Goal: Communication & Community: Connect with others

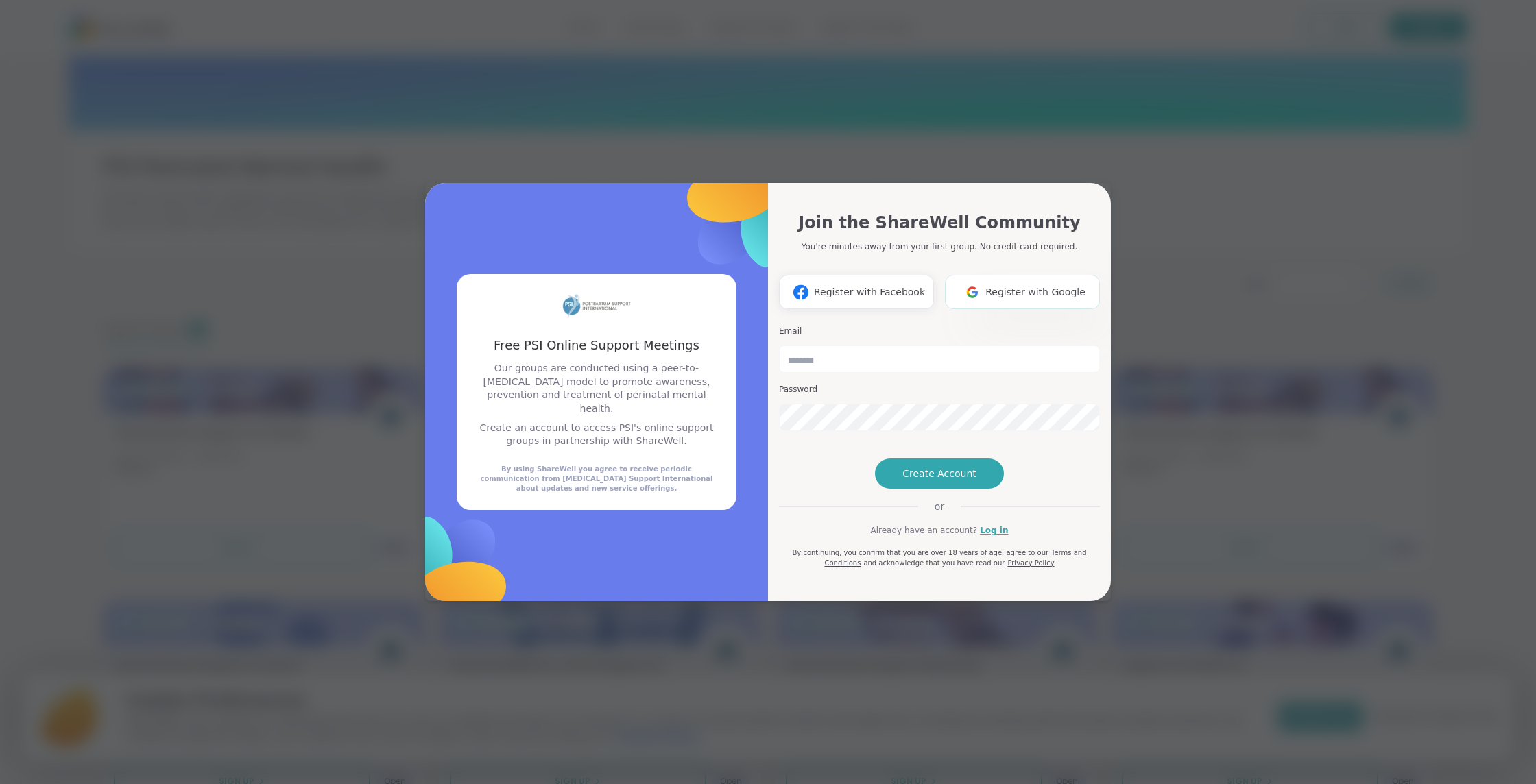
click at [1010, 278] on button "Register with Google" at bounding box center [1022, 292] width 155 height 34
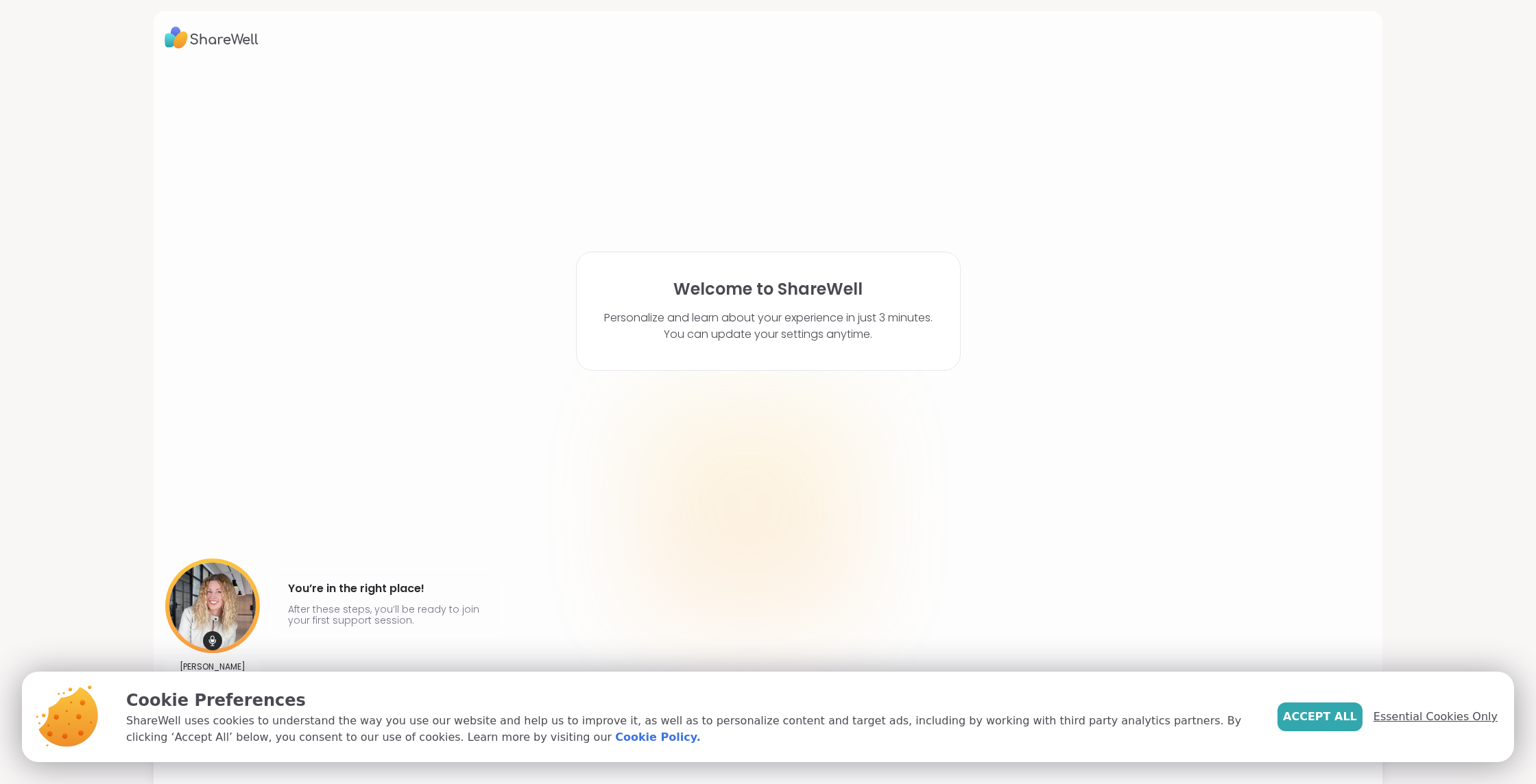
click at [1422, 710] on span "Essential Cookies Only" at bounding box center [1435, 717] width 124 height 16
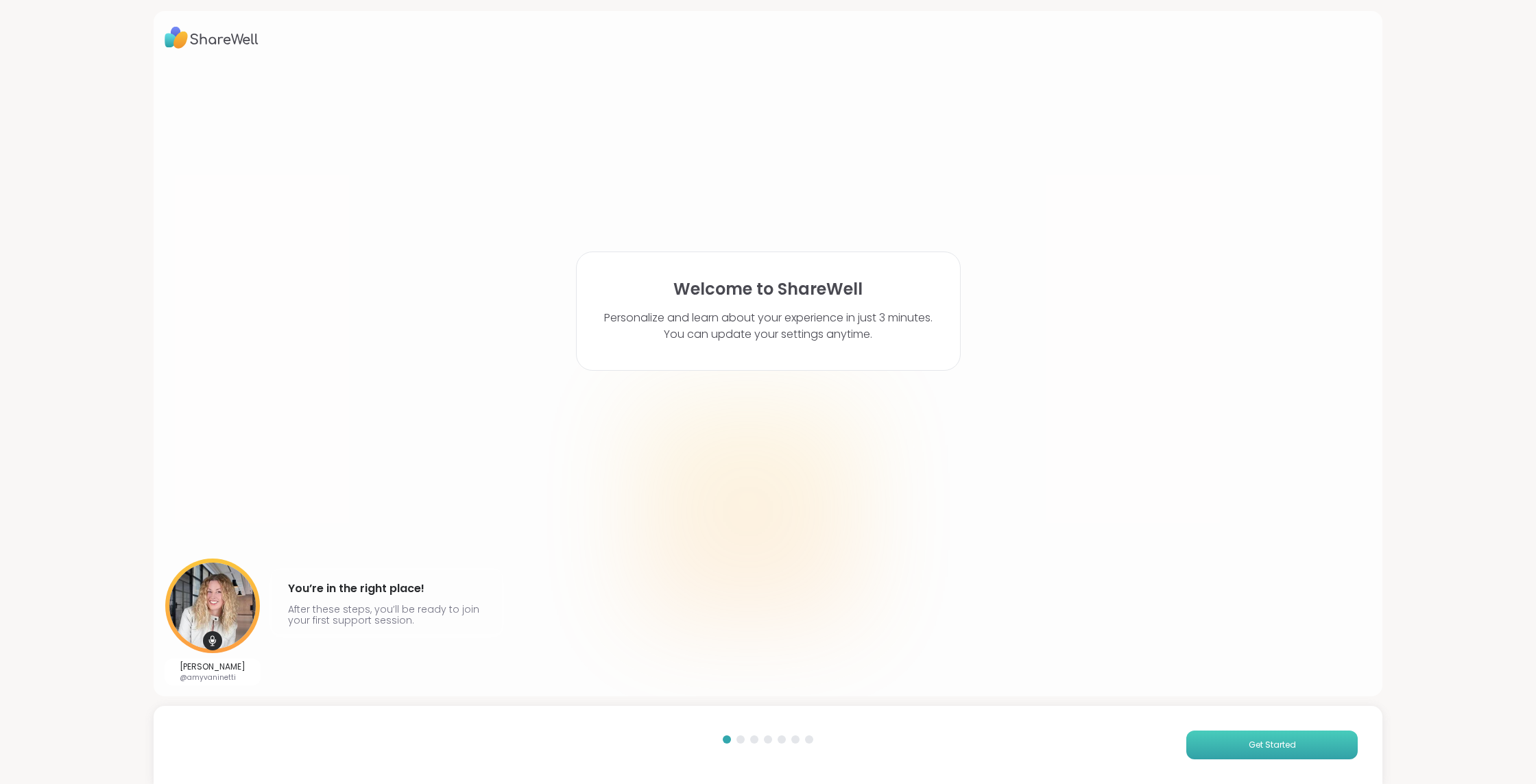
click at [1286, 751] on button "Get Started" at bounding box center [1272, 744] width 171 height 29
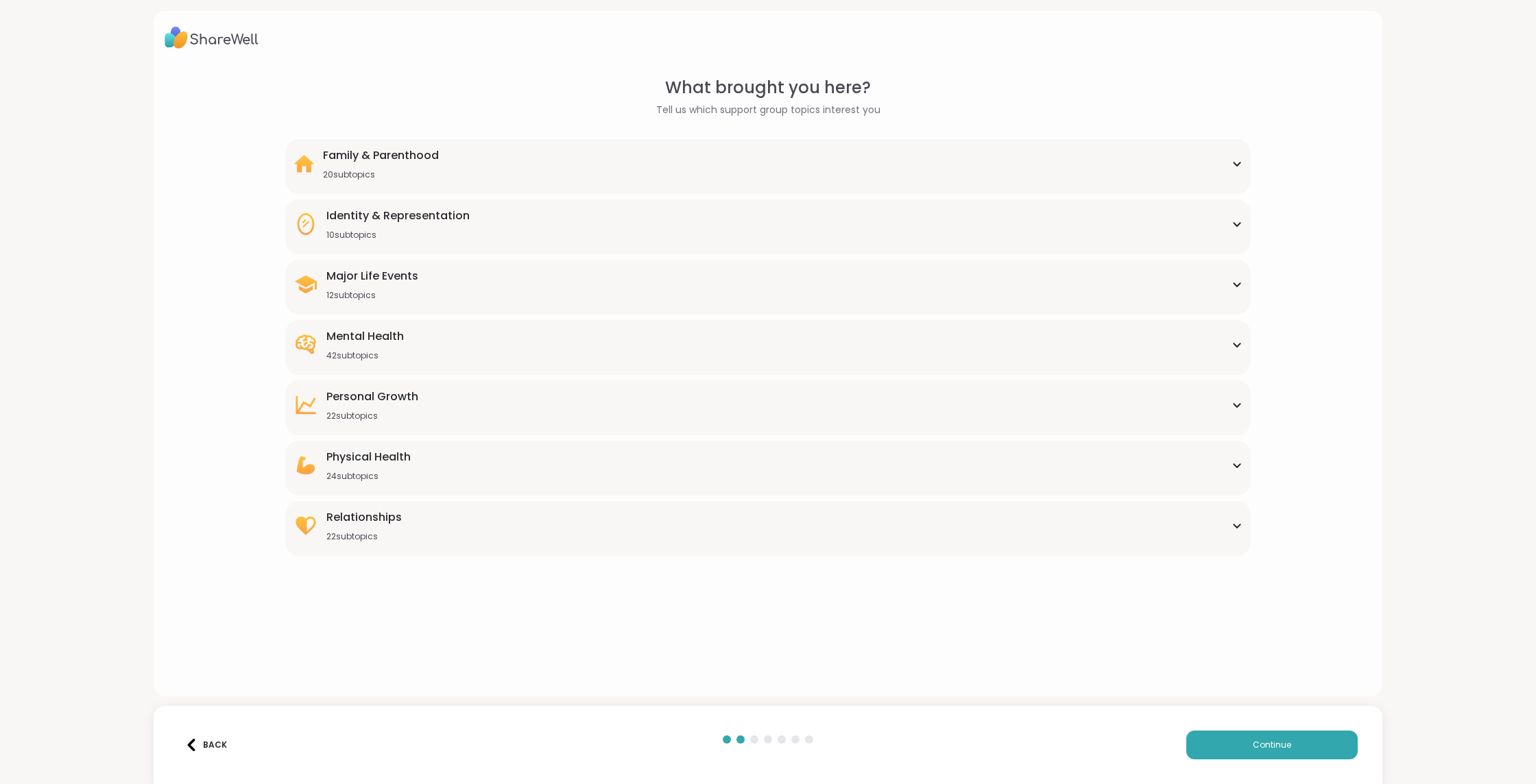
click at [577, 166] on div "Family & Parenthood 20 subtopics" at bounding box center [768, 164] width 949 height 33
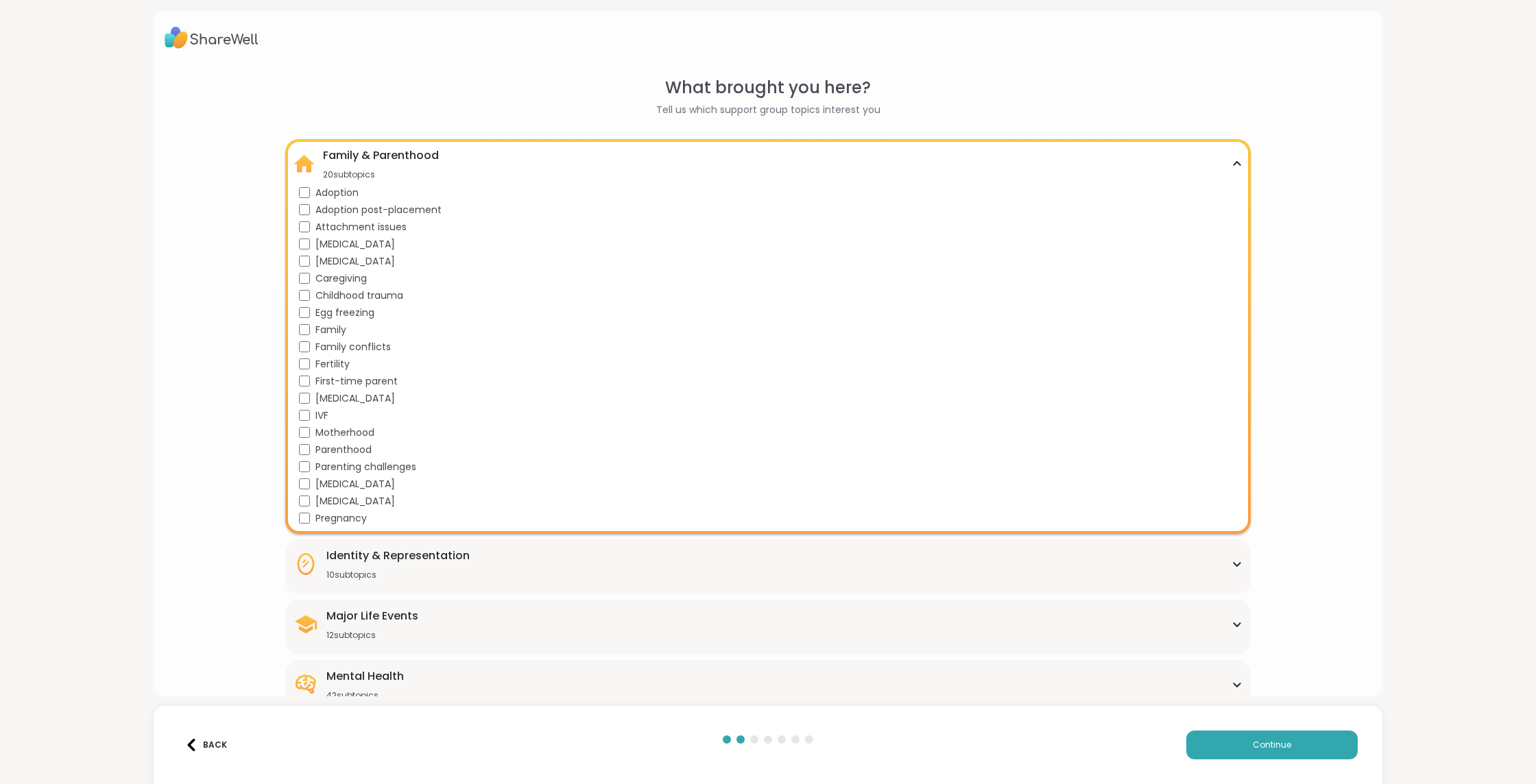
click at [495, 162] on div "Family & Parenthood 20 subtopics" at bounding box center [768, 164] width 949 height 33
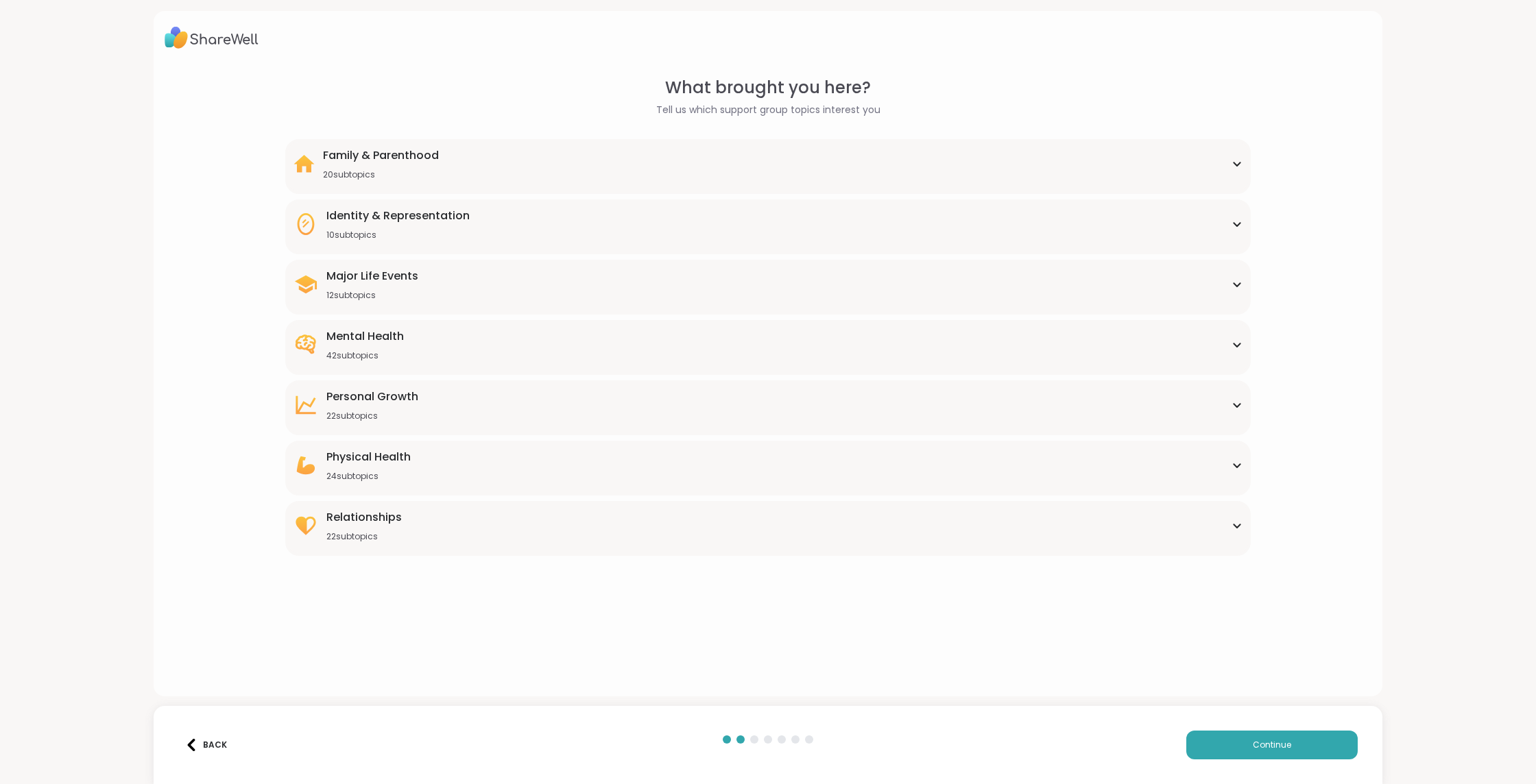
click at [428, 295] on div "Major Life Events 12 subtopics" at bounding box center [768, 284] width 949 height 33
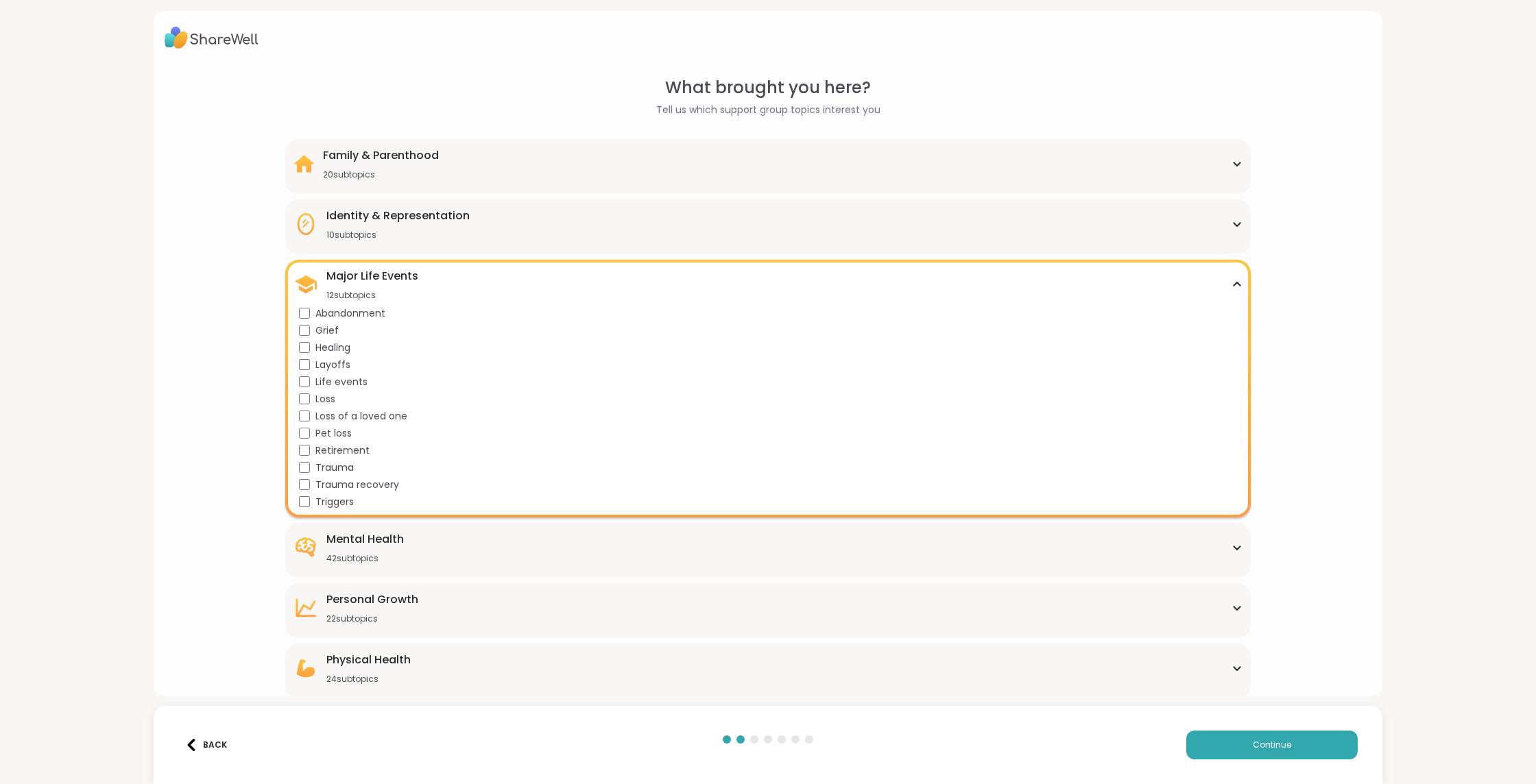
click at [427, 282] on div "Major Life Events 12 subtopics" at bounding box center [768, 284] width 949 height 33
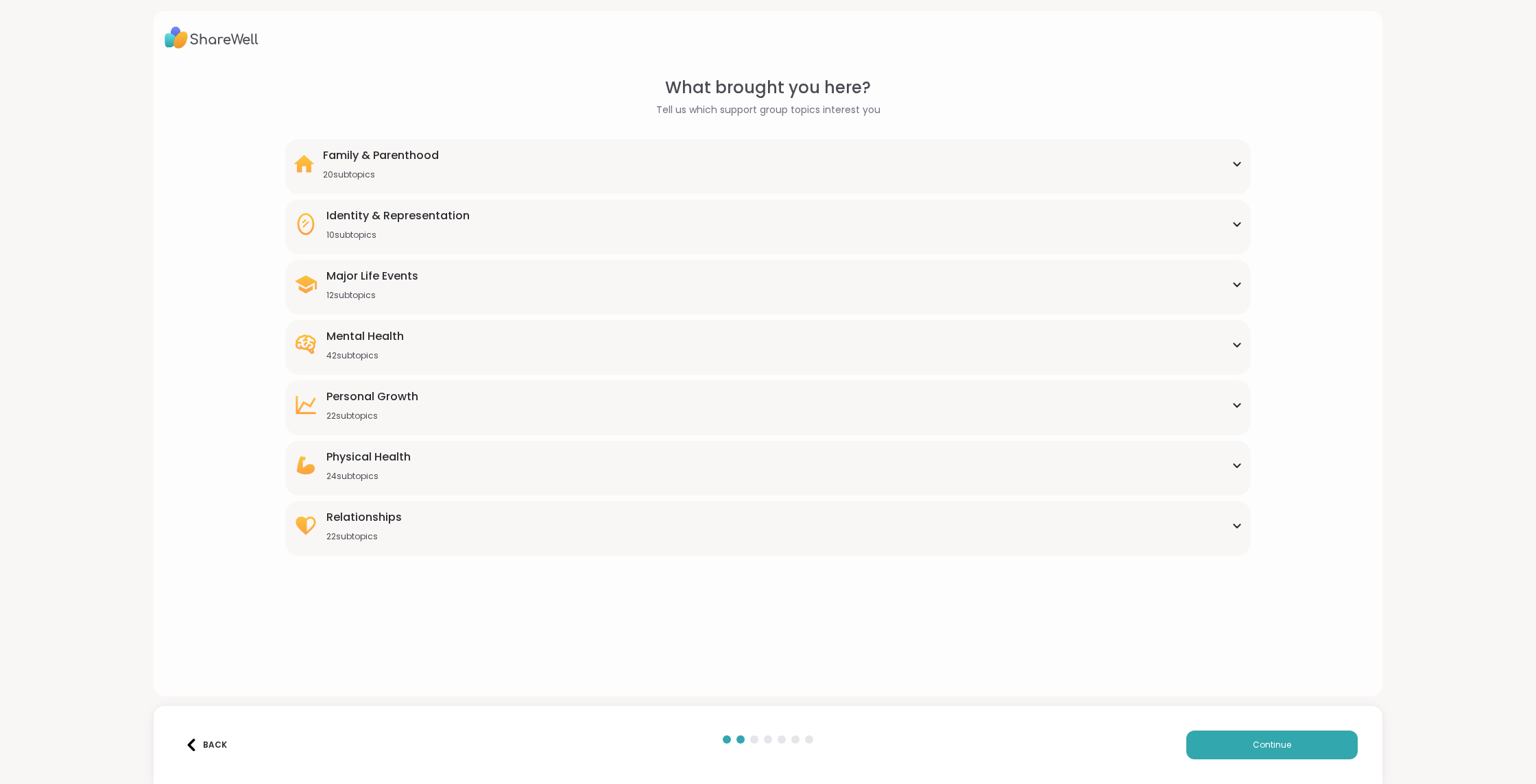
click at [388, 337] on div "Mental Health" at bounding box center [365, 337] width 78 height 16
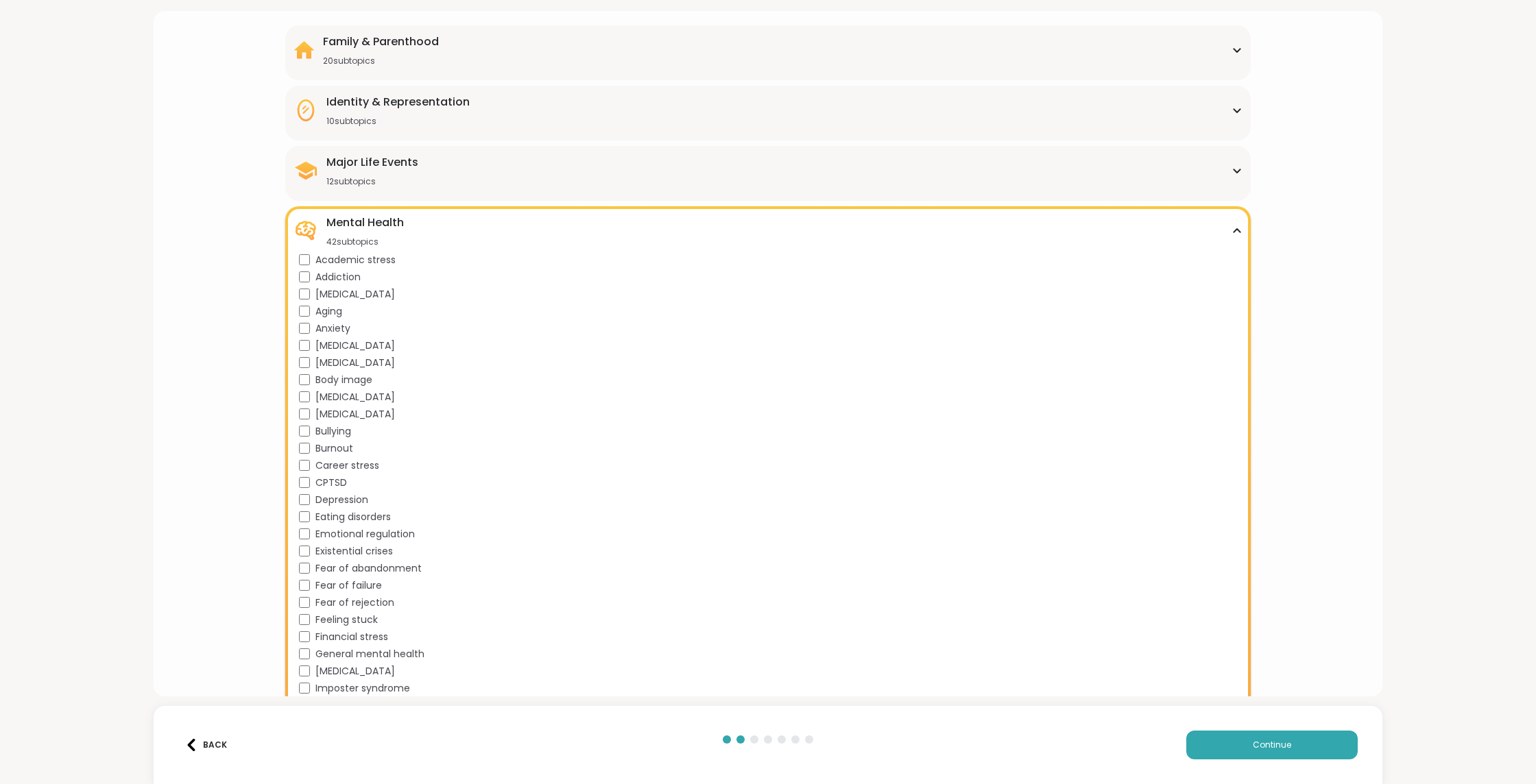
scroll to position [82, 0]
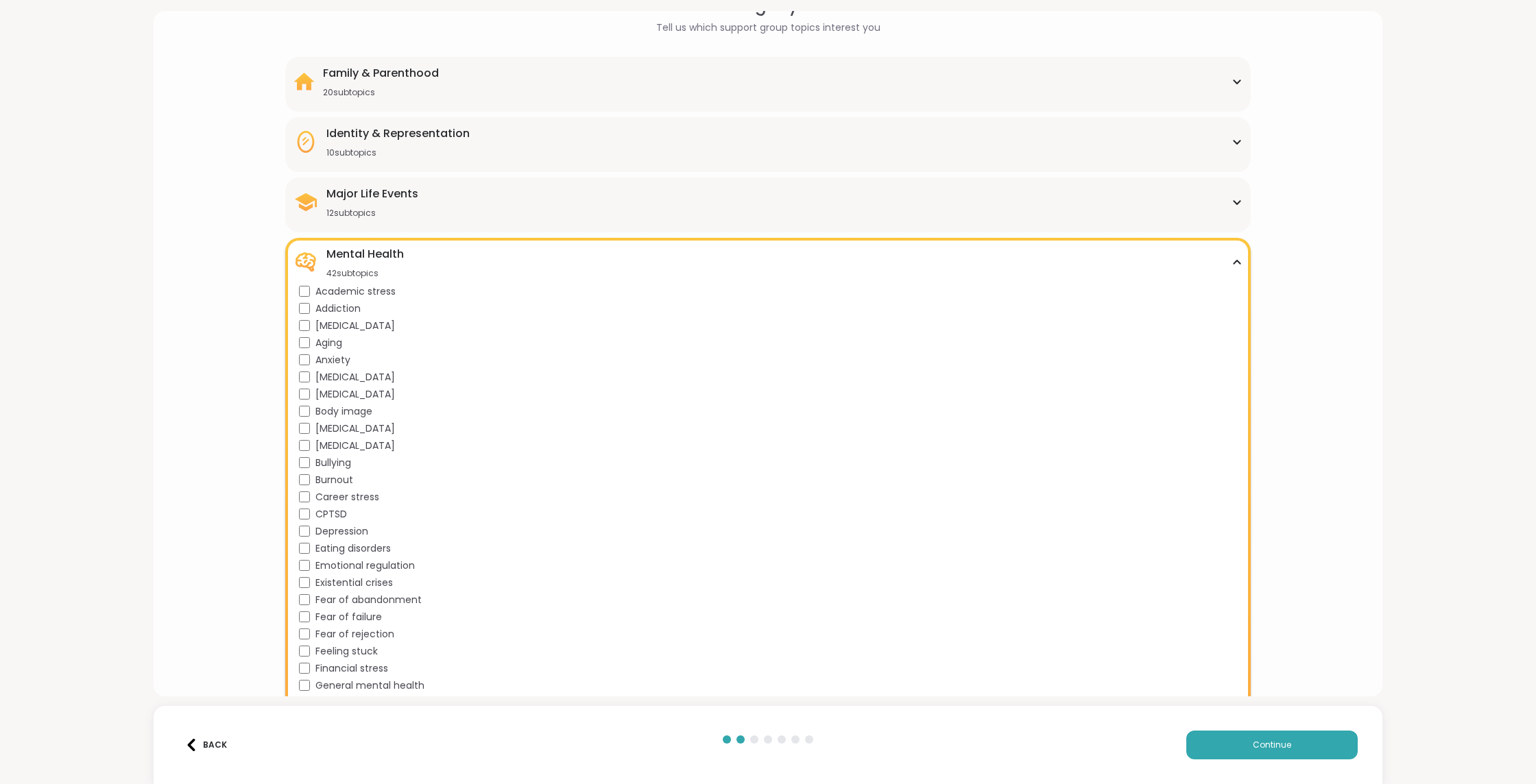
click at [476, 270] on div "Mental Health 42 subtopics" at bounding box center [768, 263] width 949 height 33
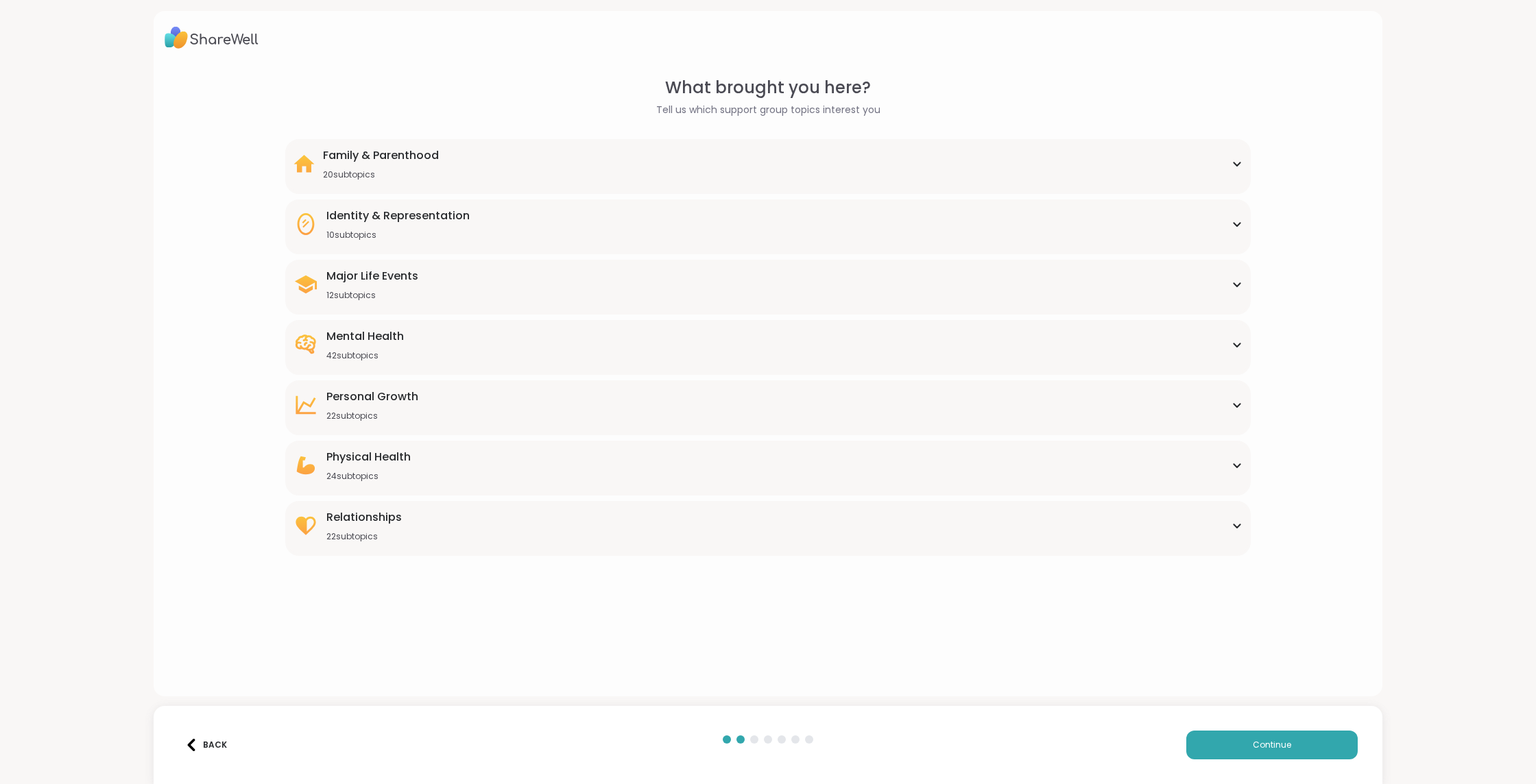
scroll to position [0, 0]
click at [424, 405] on div "Personal Growth 22 subtopics" at bounding box center [768, 405] width 949 height 33
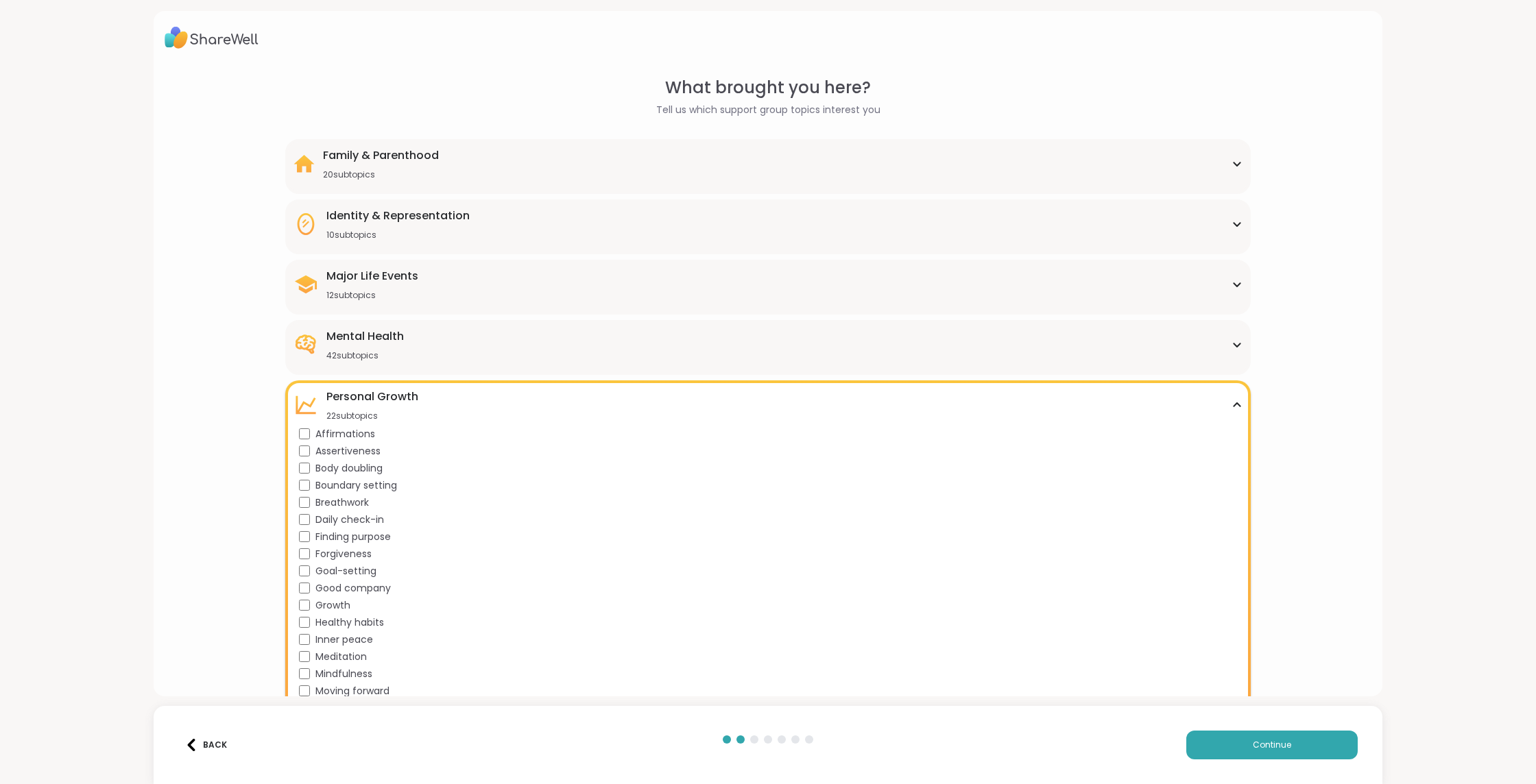
scroll to position [233, 0]
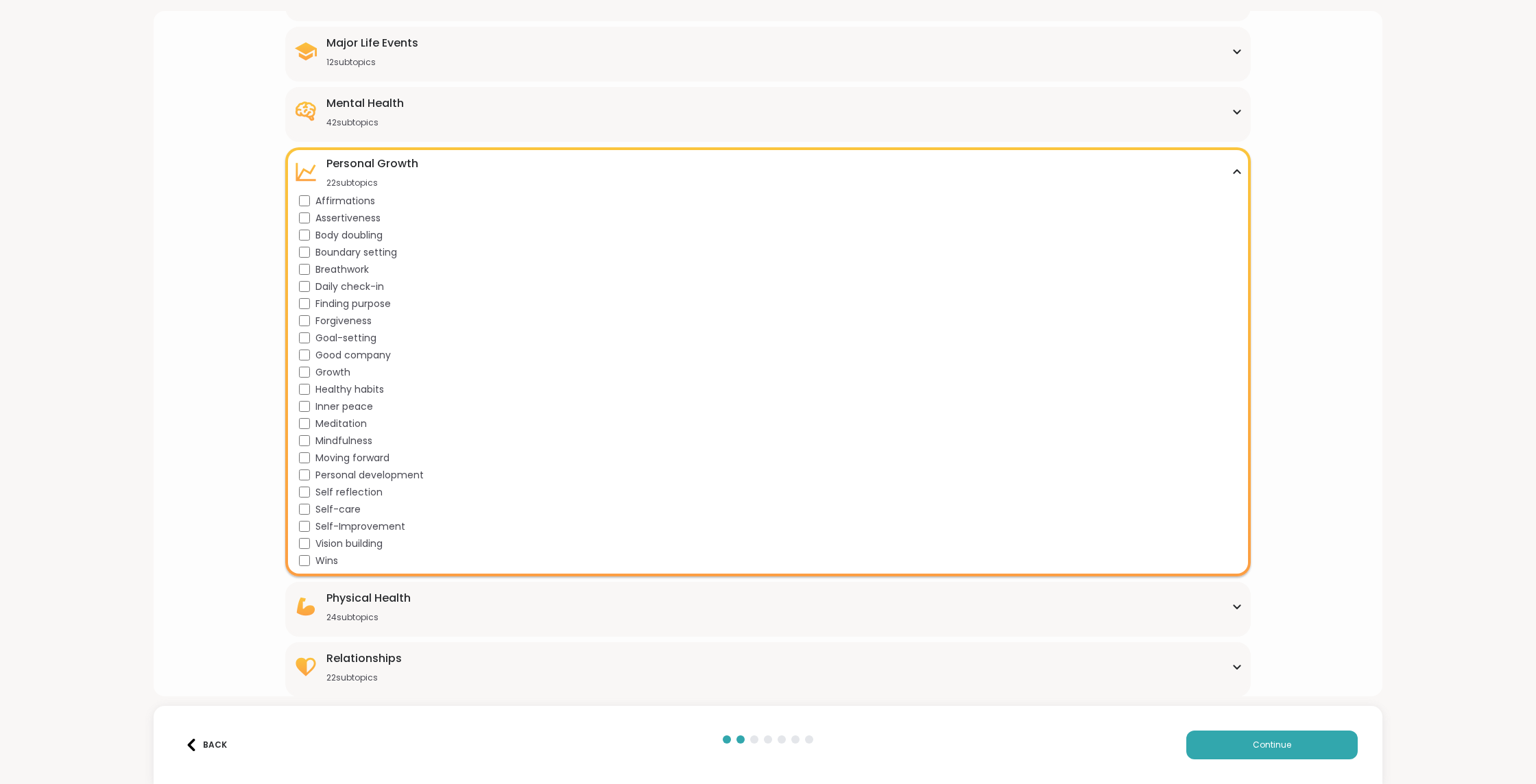
click at [409, 152] on div "Personal Growth 22 subtopics Affirmations Assertiveness Body doubling Boundary …" at bounding box center [768, 361] width 965 height 429
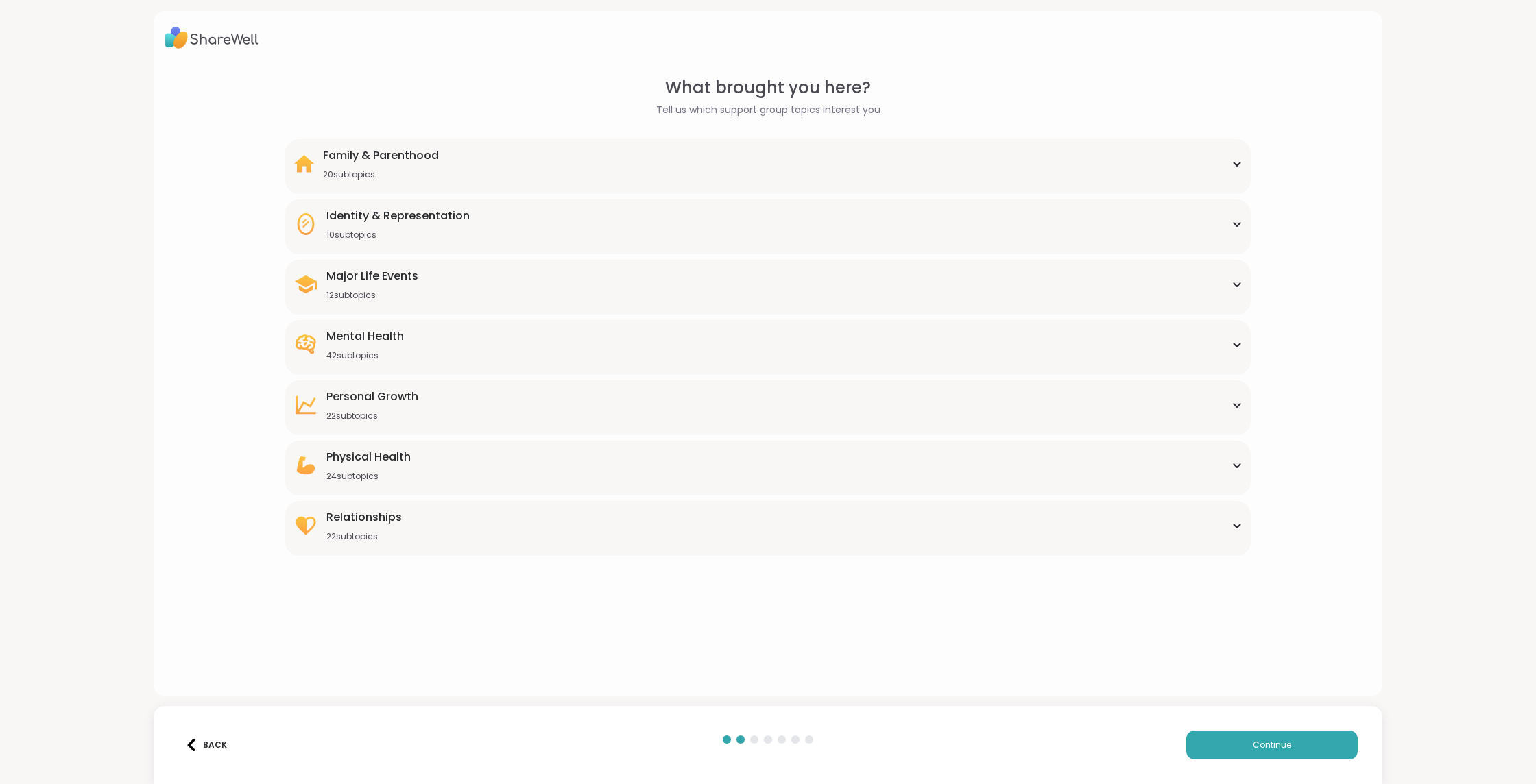
scroll to position [0, 0]
click at [400, 455] on div "Physical Health" at bounding box center [368, 457] width 84 height 16
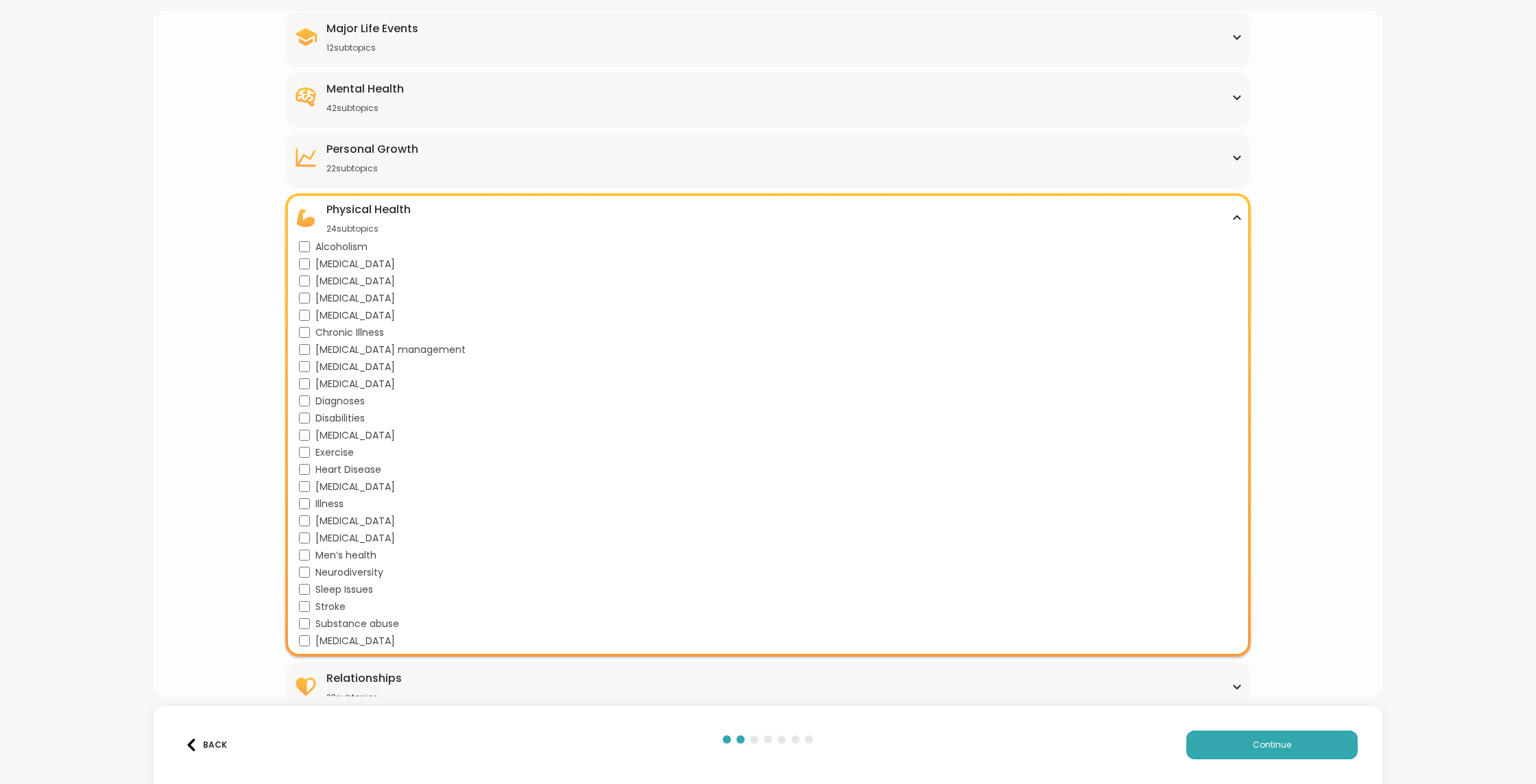
scroll to position [252, 0]
click at [403, 216] on div "Physical Health 24 subtopics" at bounding box center [368, 213] width 84 height 33
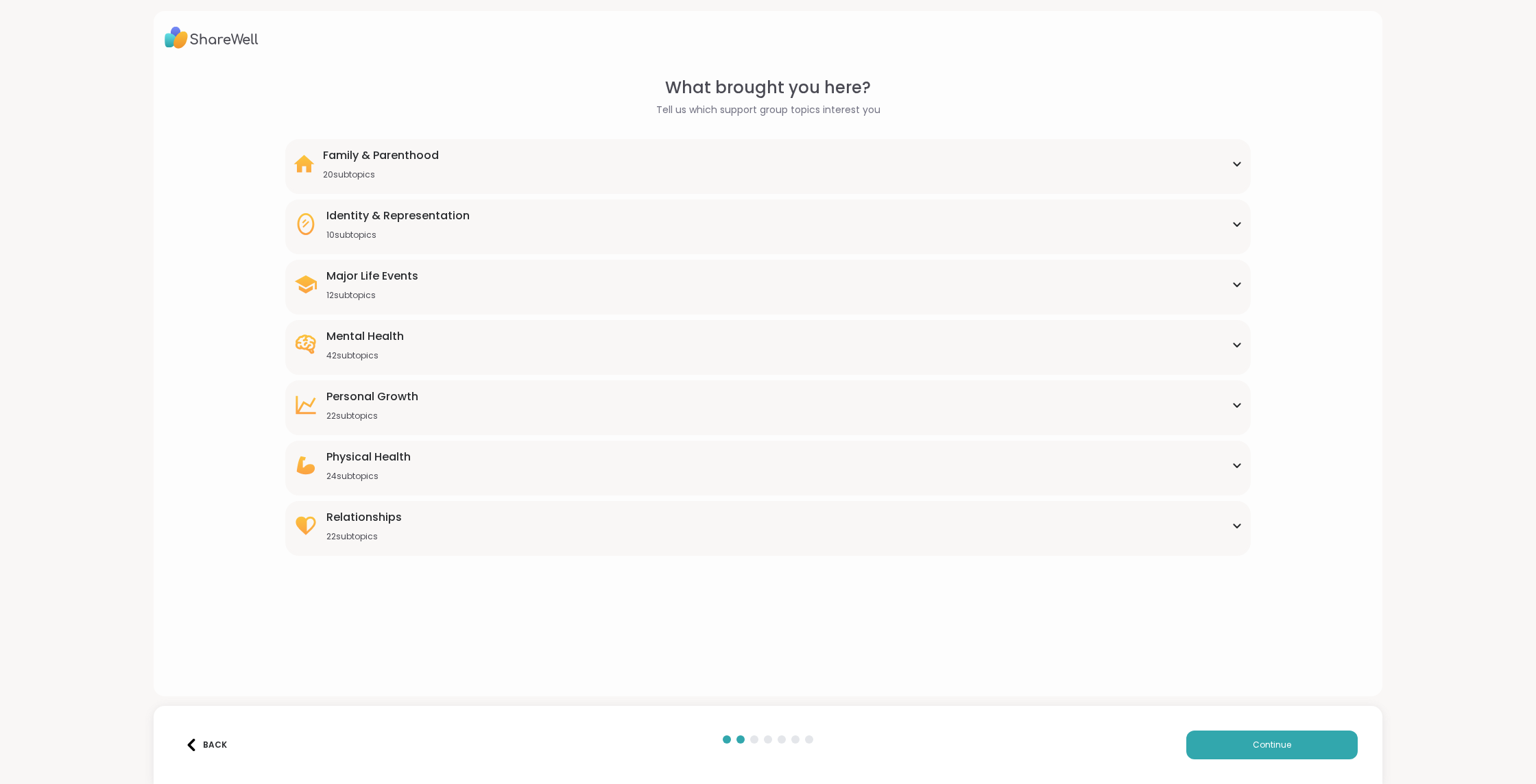
scroll to position [0, 0]
click at [382, 529] on div "Relationships 22 subtopics" at bounding box center [364, 526] width 75 height 33
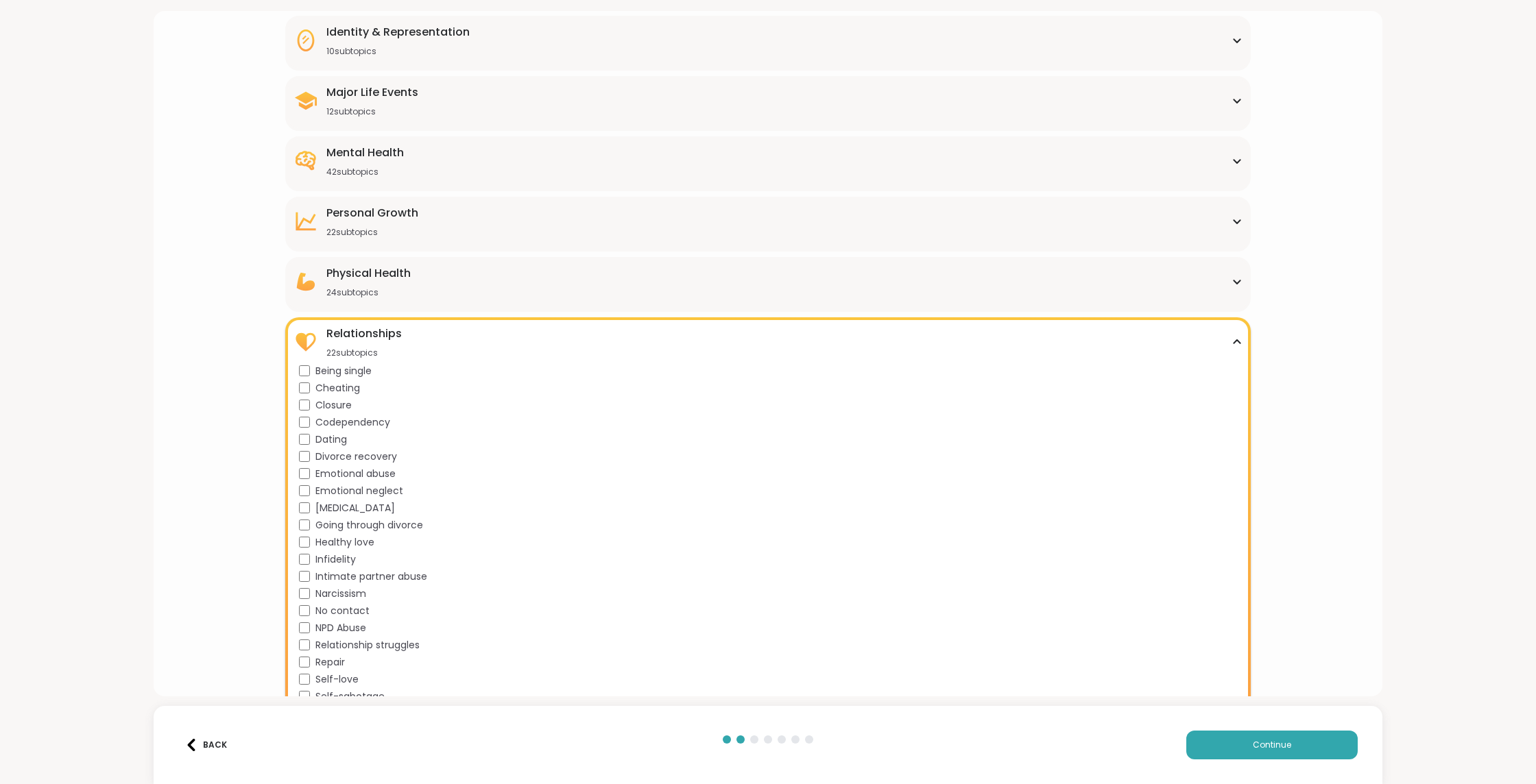
scroll to position [233, 0]
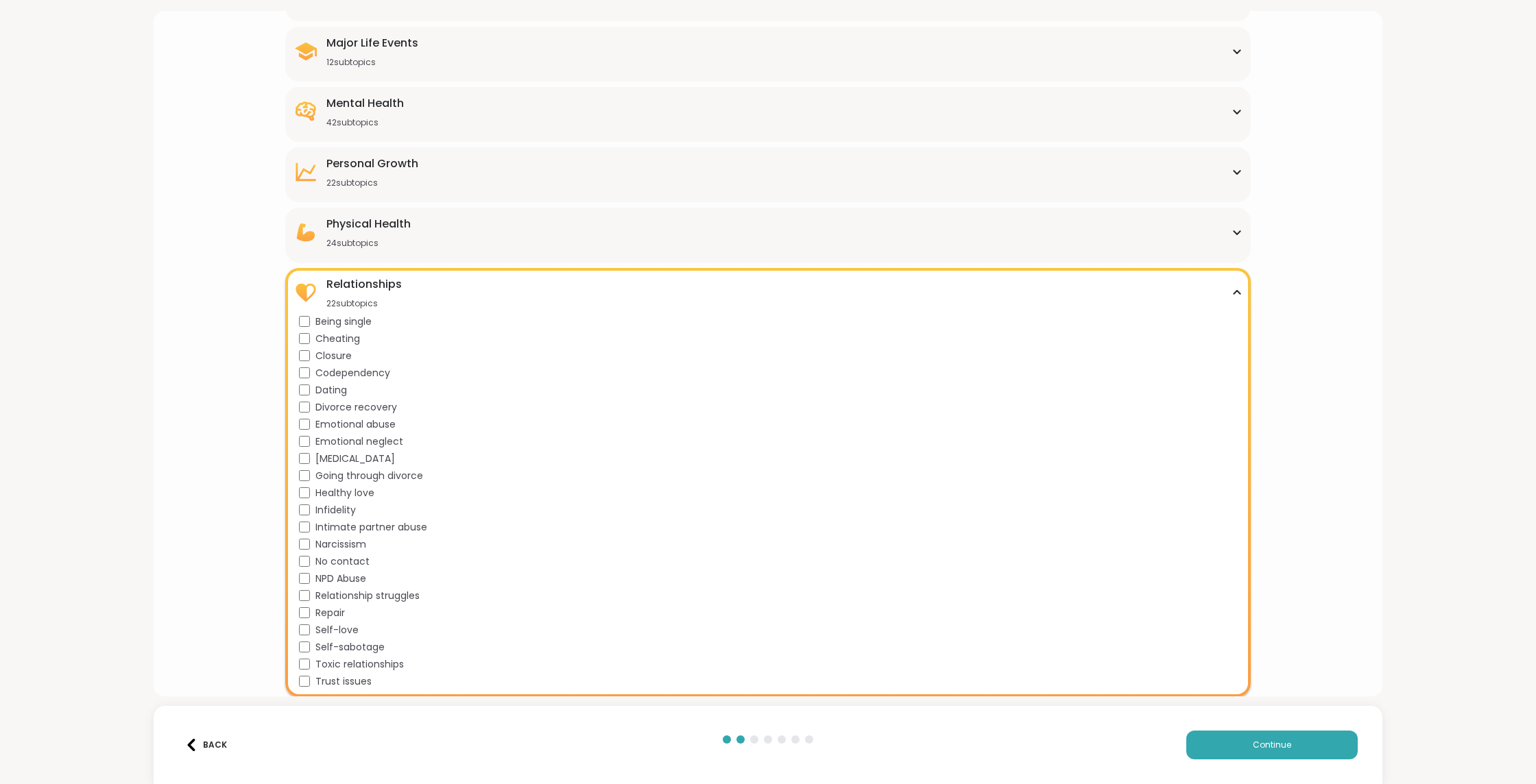
click at [435, 305] on div "Relationships 22 subtopics" at bounding box center [768, 293] width 949 height 33
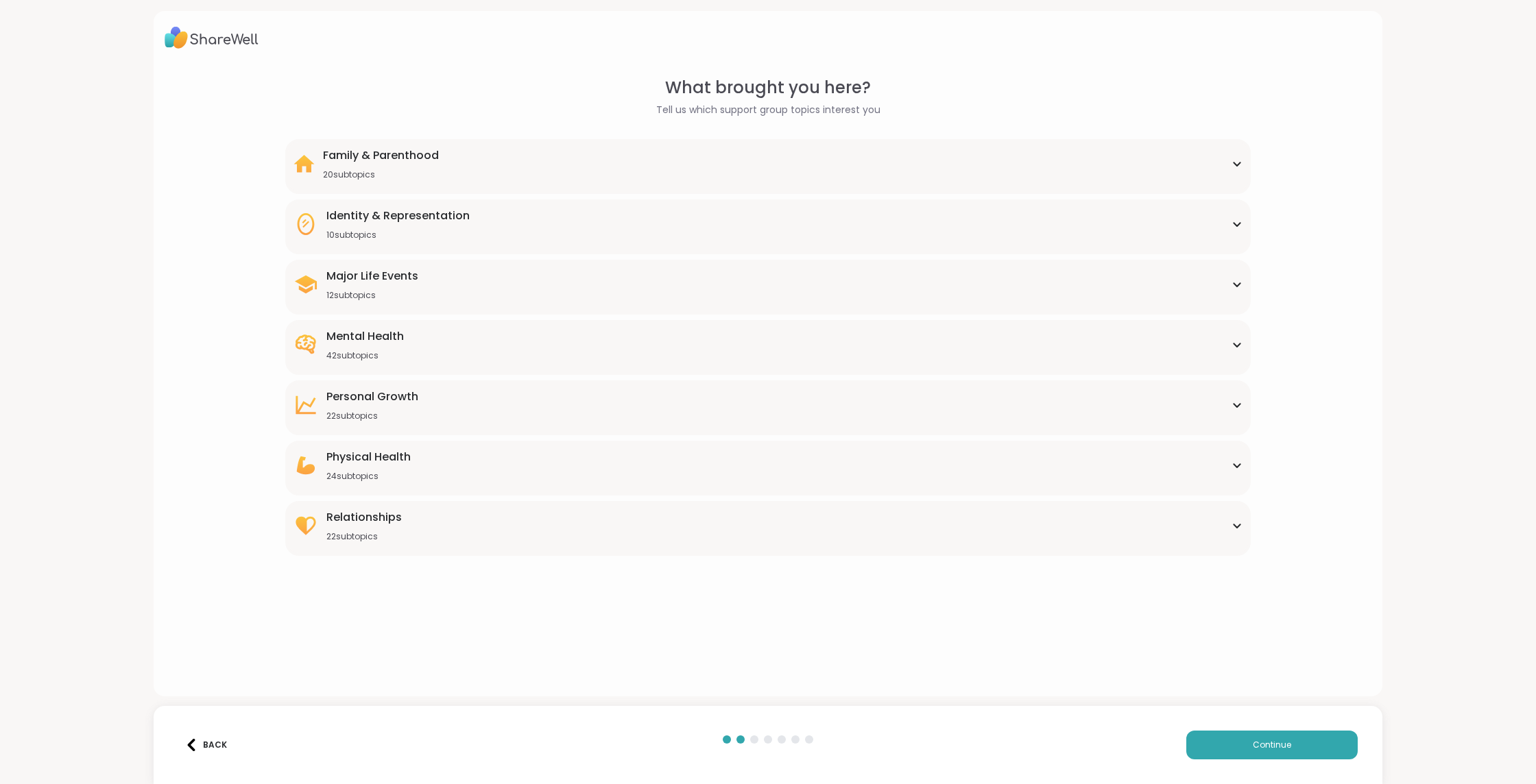
scroll to position [0, 0]
click at [383, 532] on div "22 subtopics" at bounding box center [364, 536] width 75 height 11
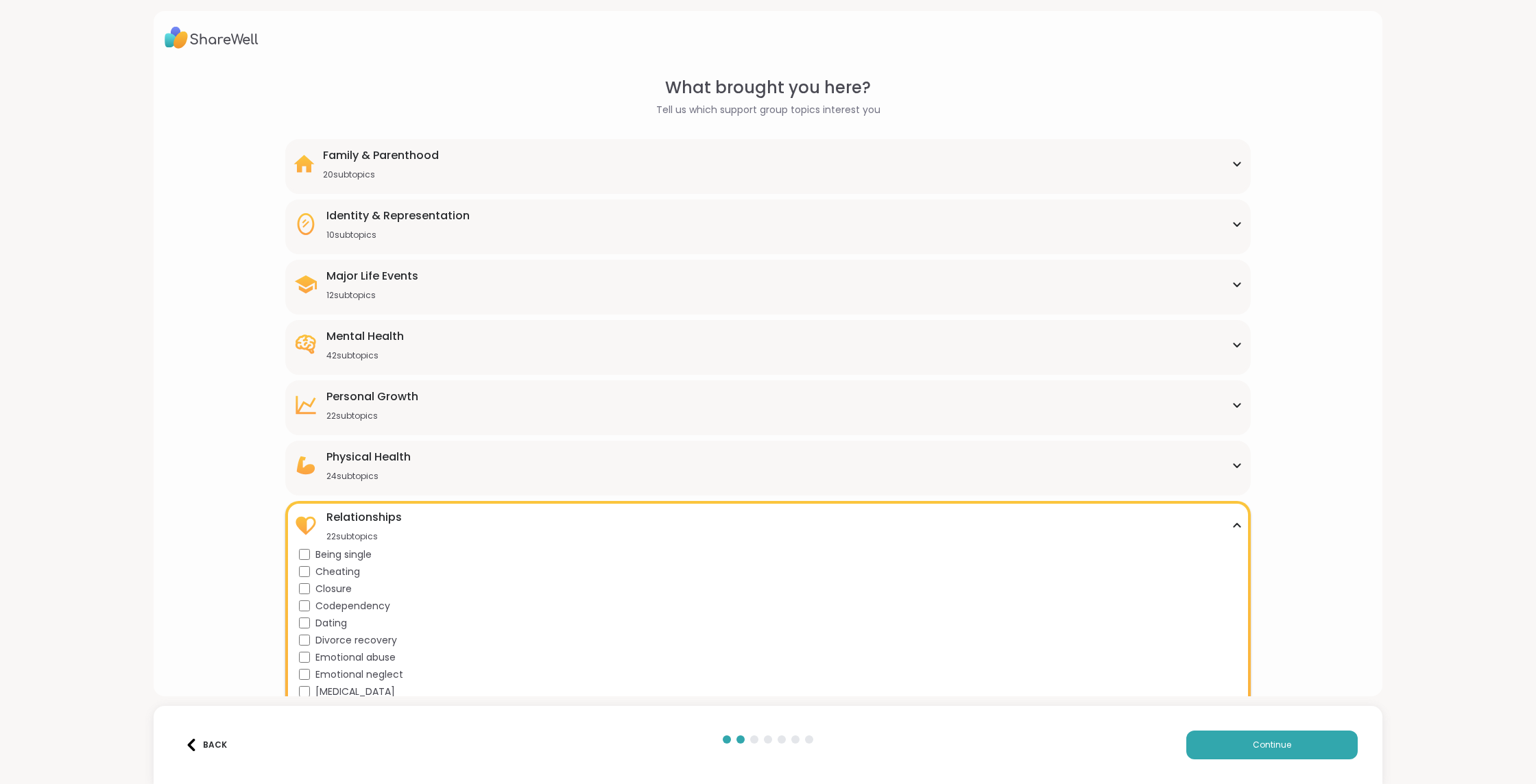
click at [391, 513] on div "Relationships" at bounding box center [364, 517] width 75 height 16
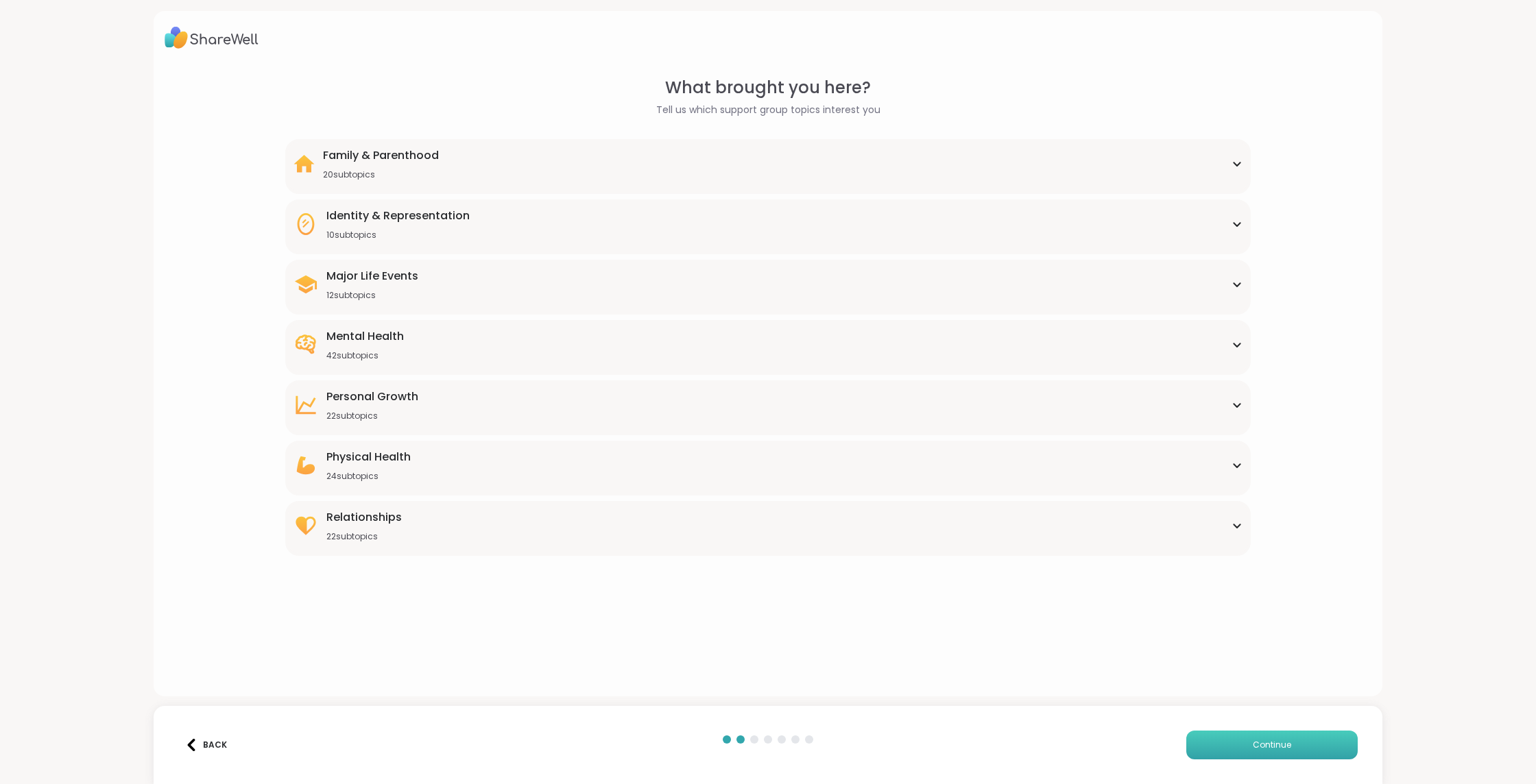
click at [1254, 756] on button "Continue" at bounding box center [1272, 744] width 171 height 29
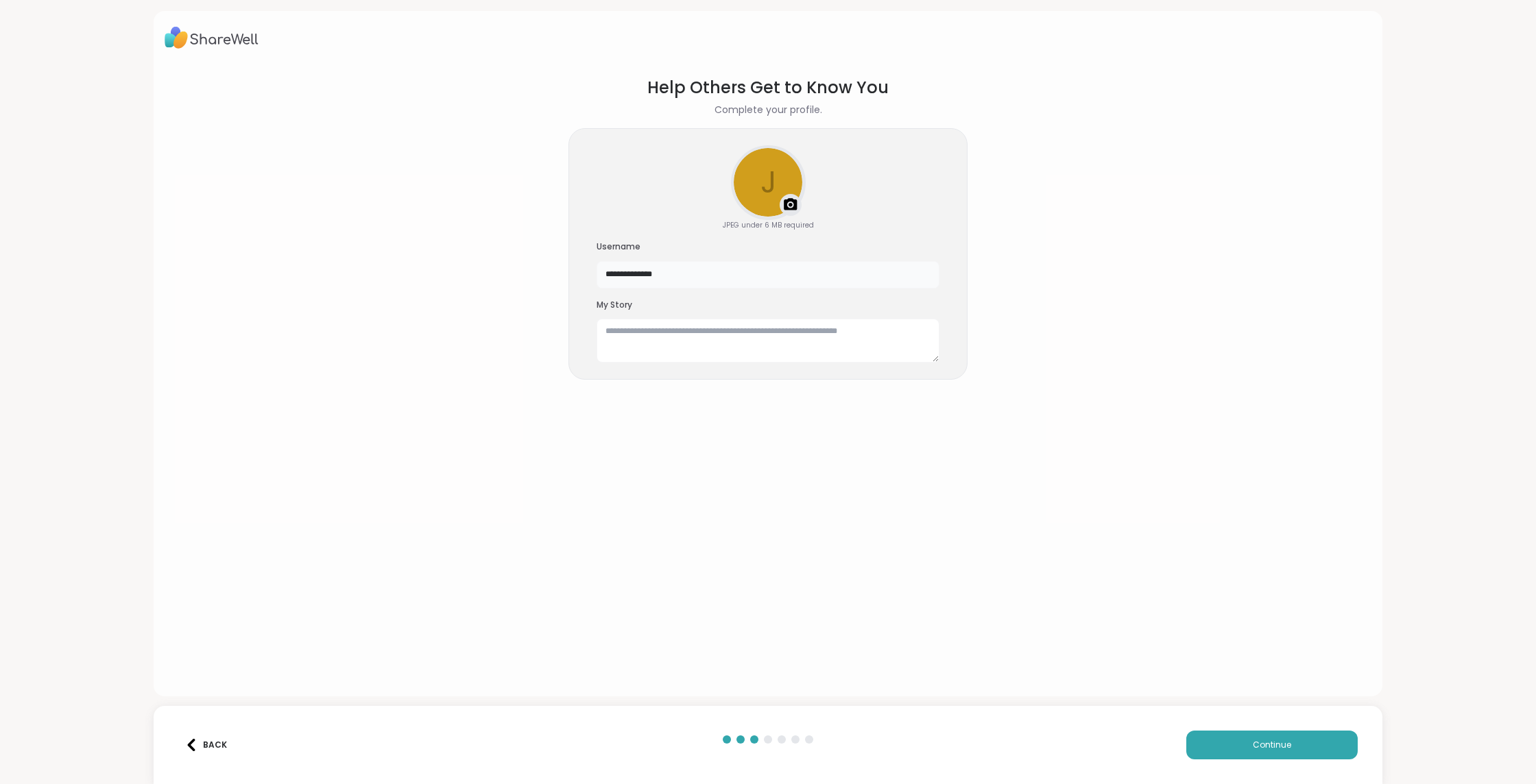
click at [769, 271] on input "**********" at bounding box center [768, 275] width 343 height 28
type input "*********"
click at [769, 346] on textarea at bounding box center [768, 340] width 343 height 44
click at [1241, 740] on button "Continue" at bounding box center [1272, 744] width 171 height 29
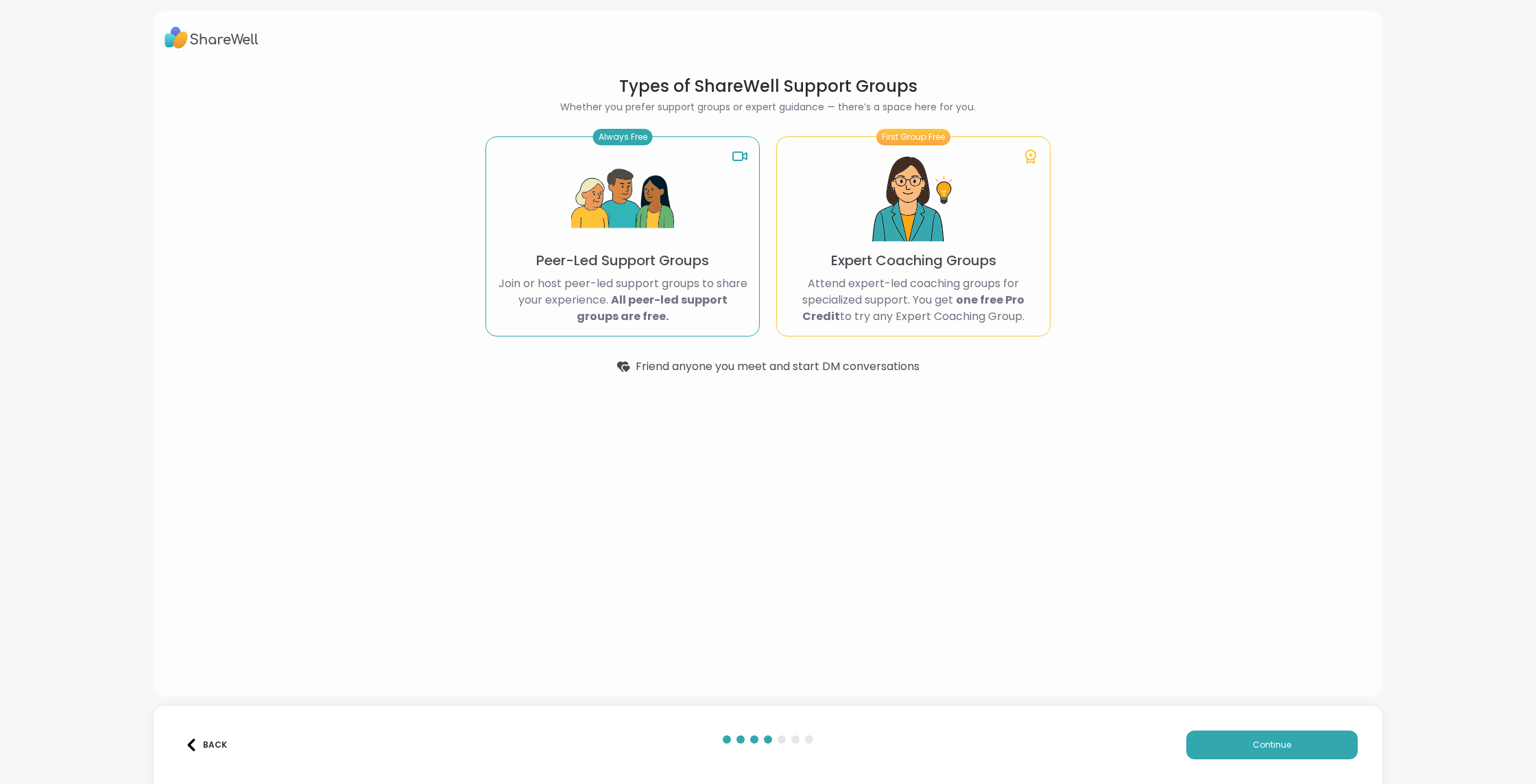
click at [722, 188] on div "Always Free Peer-Led Support Groups Join or host peer-led support groups to sha…" at bounding box center [622, 237] width 274 height 200
click at [842, 224] on div "First Group Free Expert Coaching Groups Attend expert-led coaching groups for s…" at bounding box center [913, 237] width 274 height 200
click at [719, 211] on div "Always Free Peer-Led Support Groups Join or host peer-led support groups to sha…" at bounding box center [622, 237] width 274 height 200
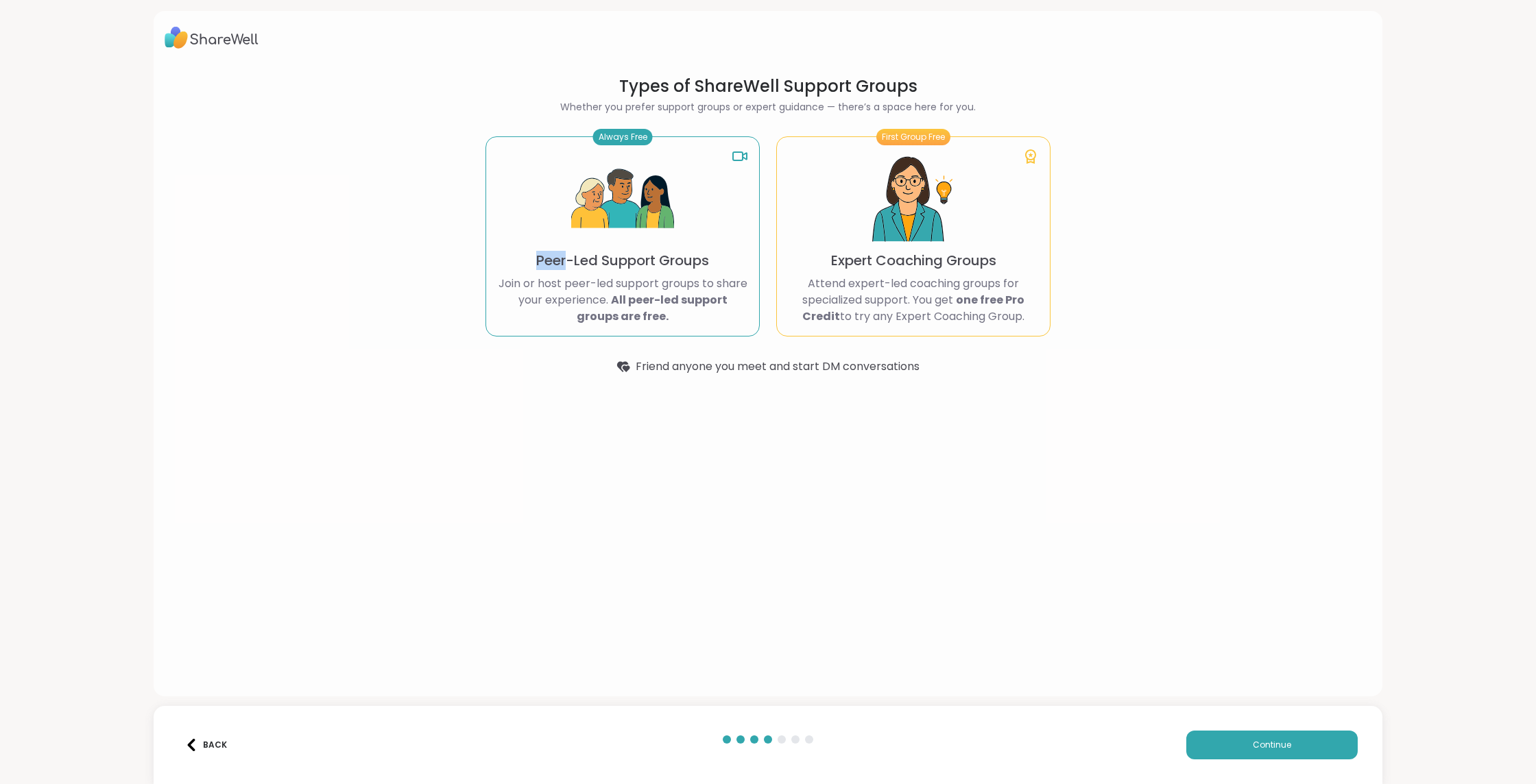
click at [719, 211] on div "Always Free Peer-Led Support Groups Join or host peer-led support groups to sha…" at bounding box center [622, 237] width 274 height 200
click at [640, 137] on div "Always Free" at bounding box center [623, 137] width 60 height 16
click at [1298, 741] on button "Continue" at bounding box center [1272, 744] width 171 height 29
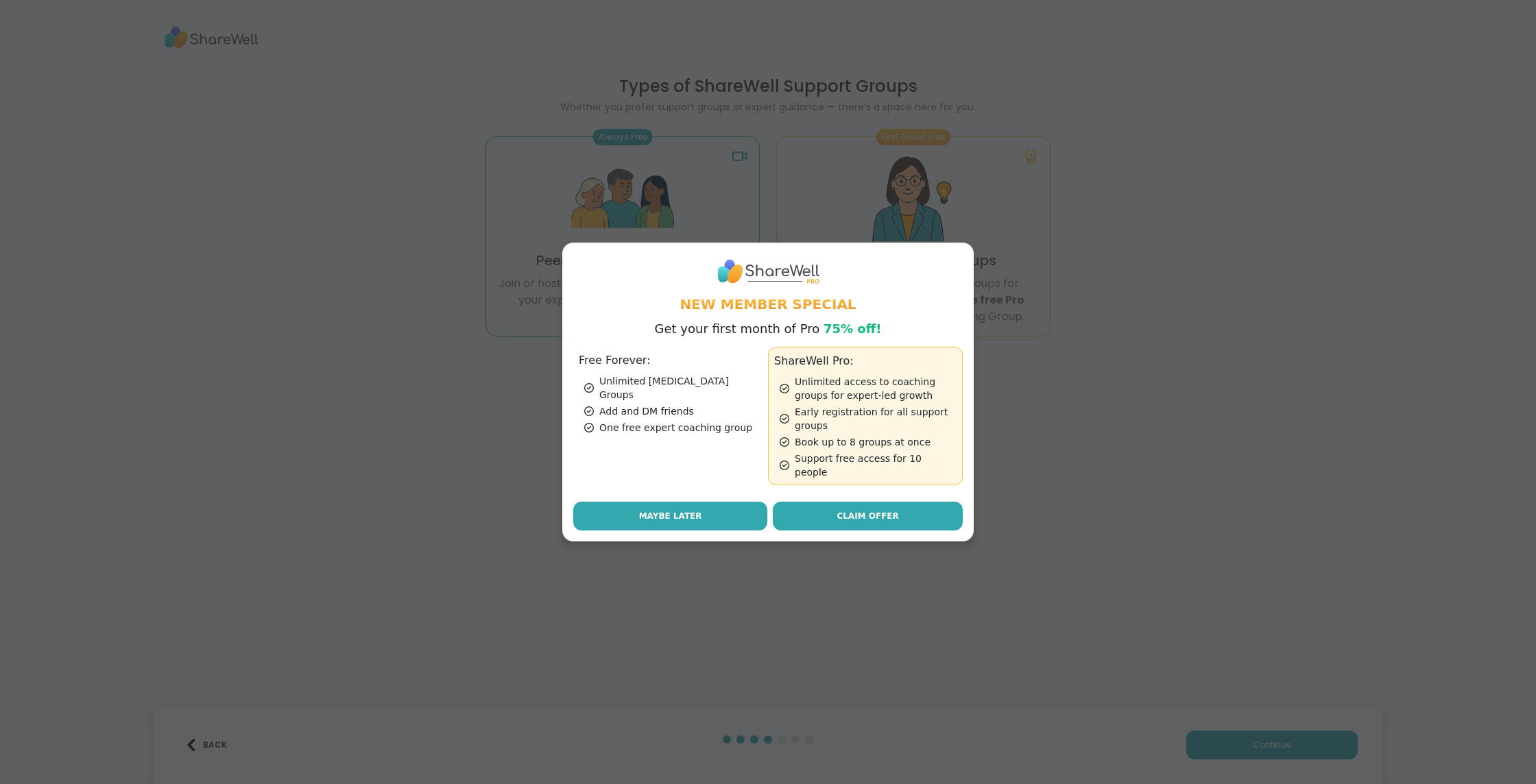
click at [715, 514] on button "Maybe Later" at bounding box center [670, 516] width 194 height 29
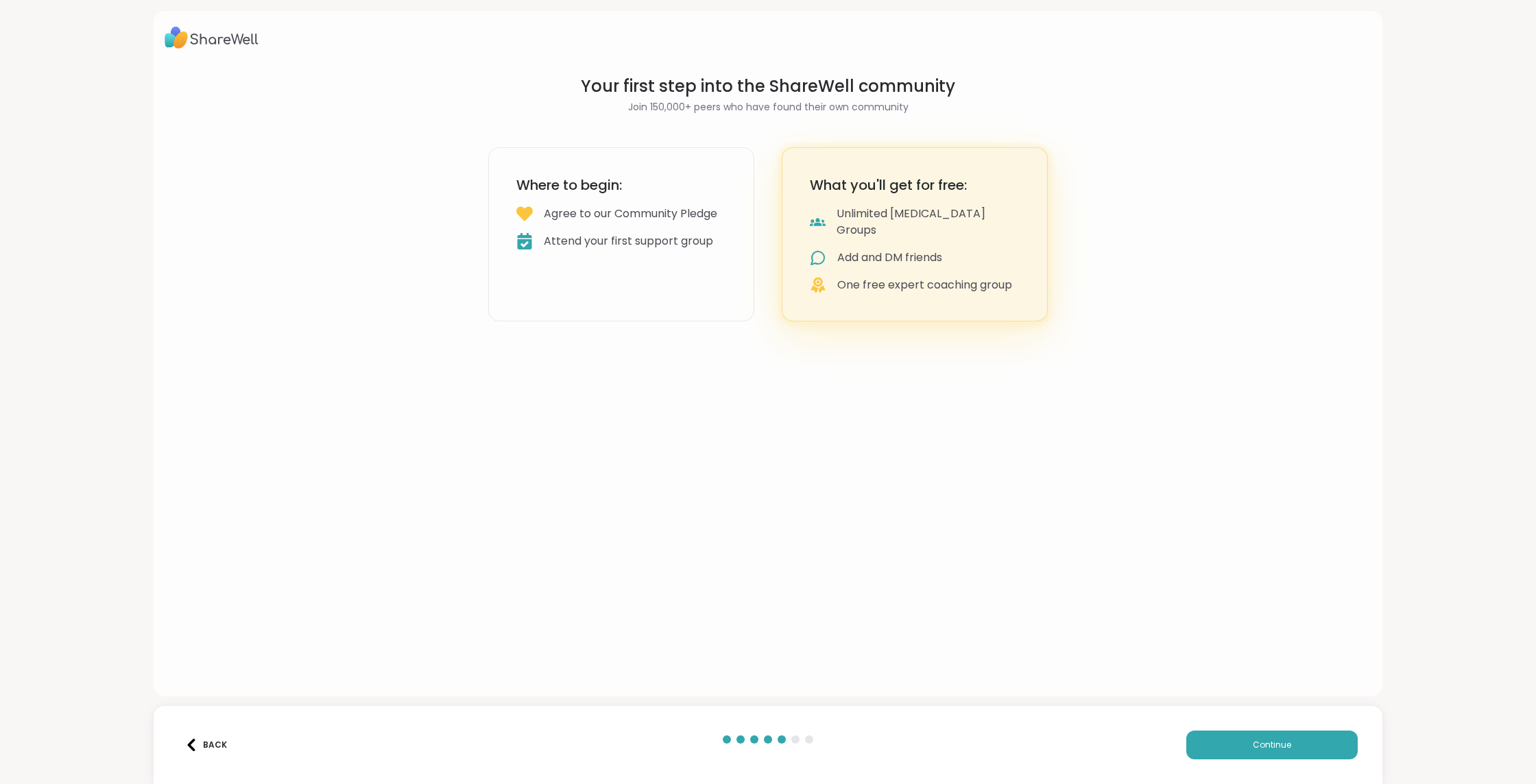
click at [676, 213] on div "Agree to our Community Pledge" at bounding box center [631, 214] width 173 height 16
click at [882, 203] on div "What you'll get for free: Unlimited Peer Support Groups Add and DM friends One …" at bounding box center [914, 234] width 266 height 174
click at [1243, 756] on button "Continue" at bounding box center [1272, 744] width 171 height 29
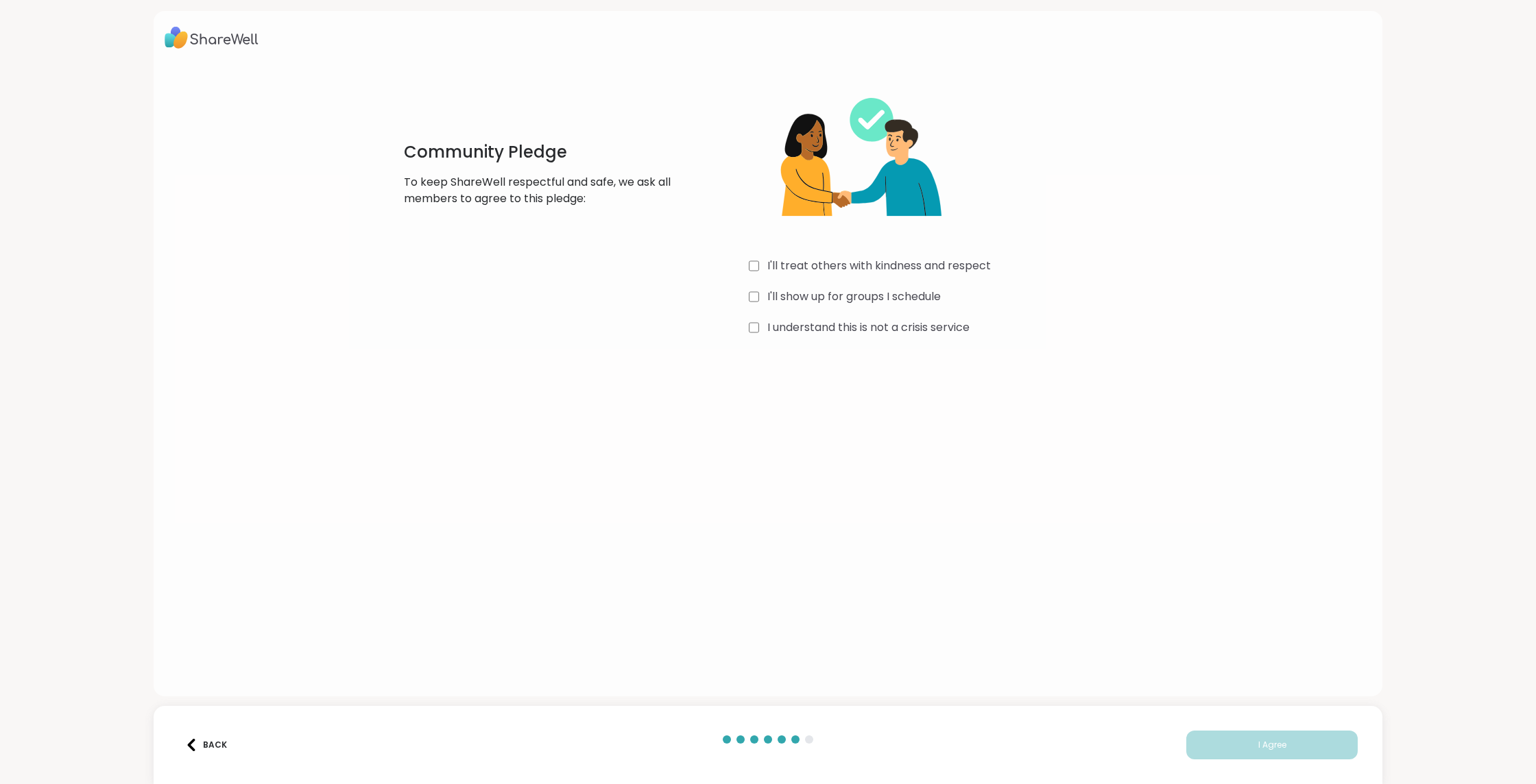
click at [761, 289] on div "I'll show up for groups I schedule" at bounding box center [954, 296] width 411 height 16
click at [770, 326] on label "I understand this is not a crisis service" at bounding box center [868, 328] width 202 height 16
click at [1269, 750] on span "I Agree" at bounding box center [1272, 744] width 28 height 13
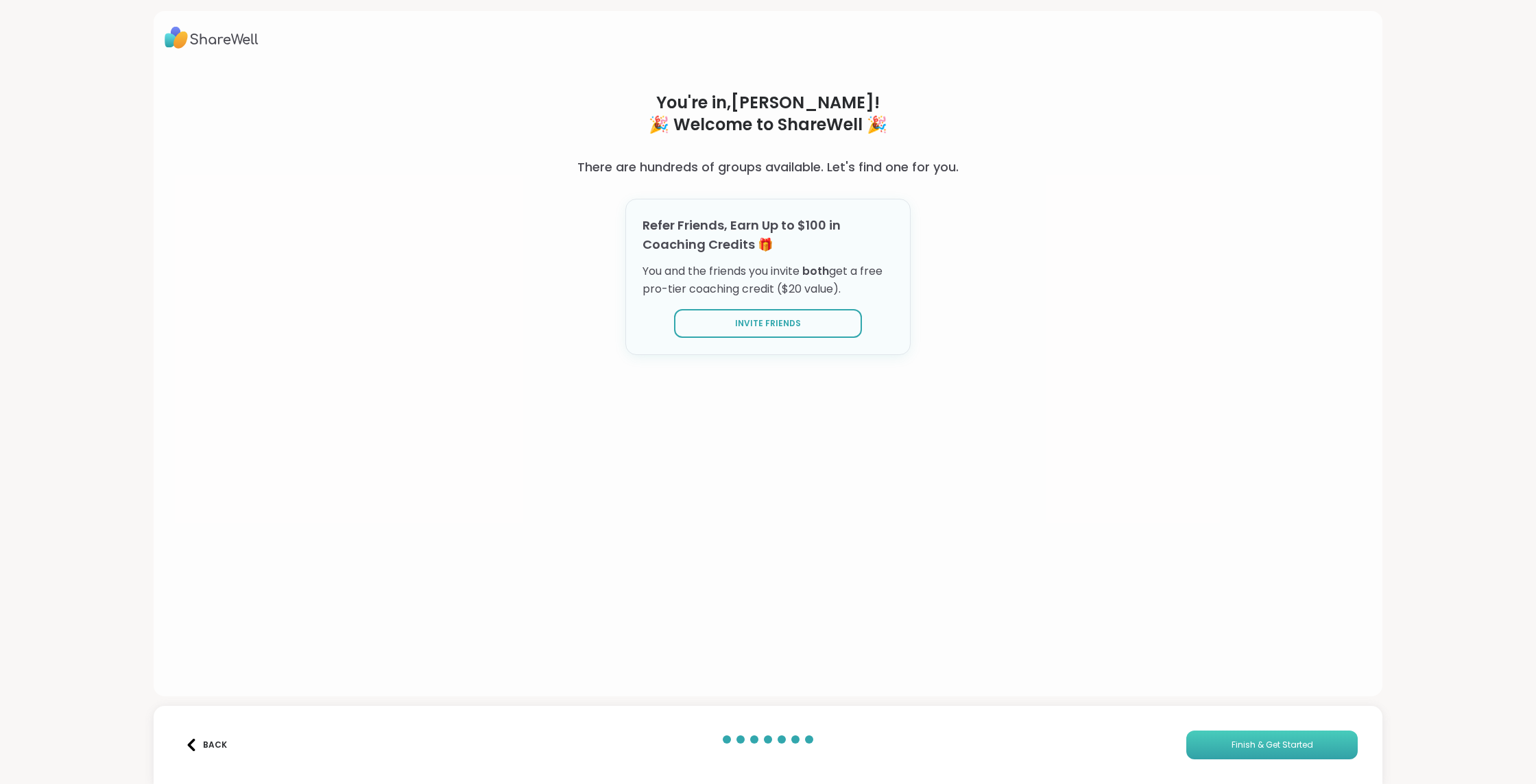
click at [1248, 749] on span "Finish & Get Started" at bounding box center [1272, 744] width 81 height 13
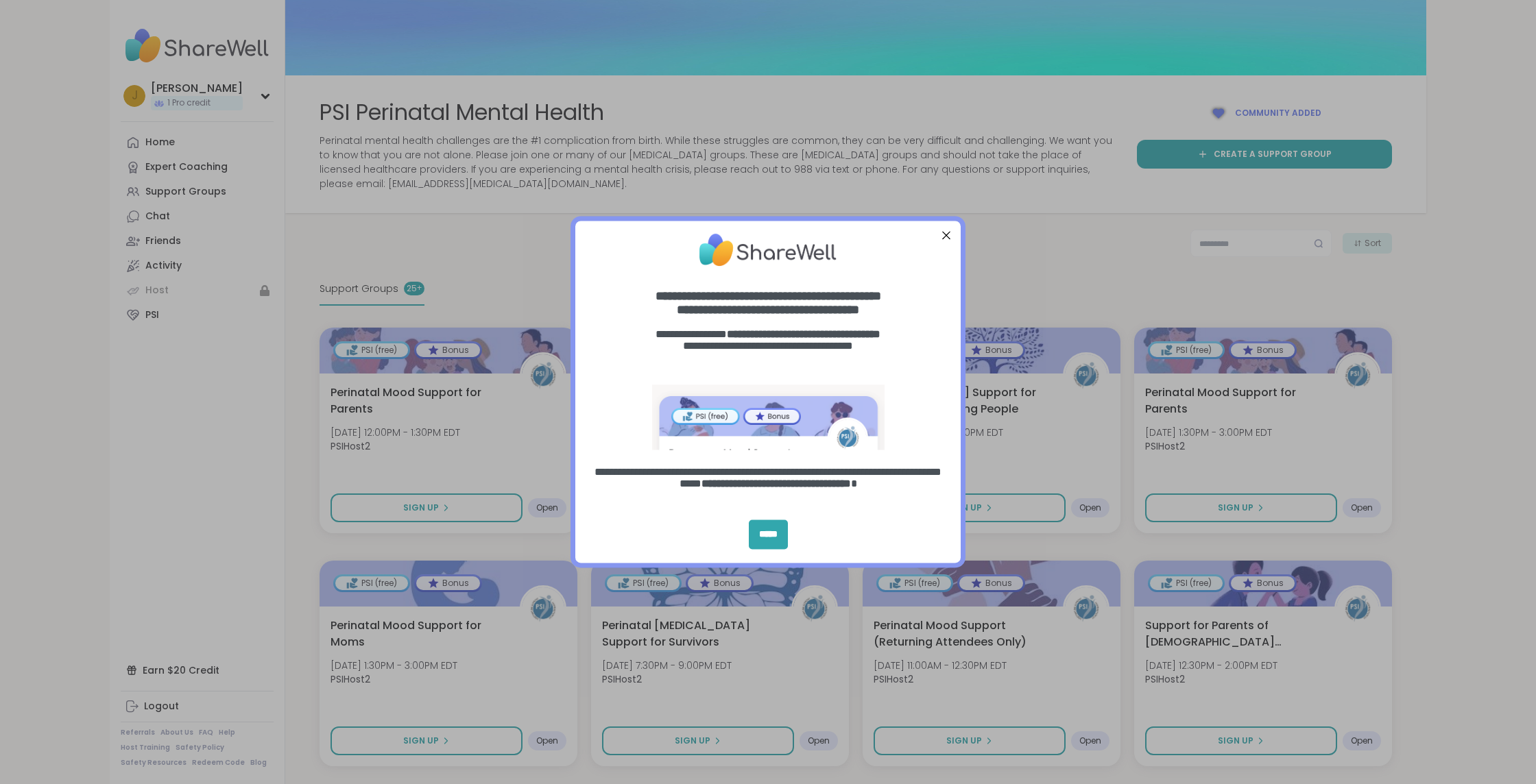
click at [944, 234] on div "Close Step" at bounding box center [947, 235] width 18 height 18
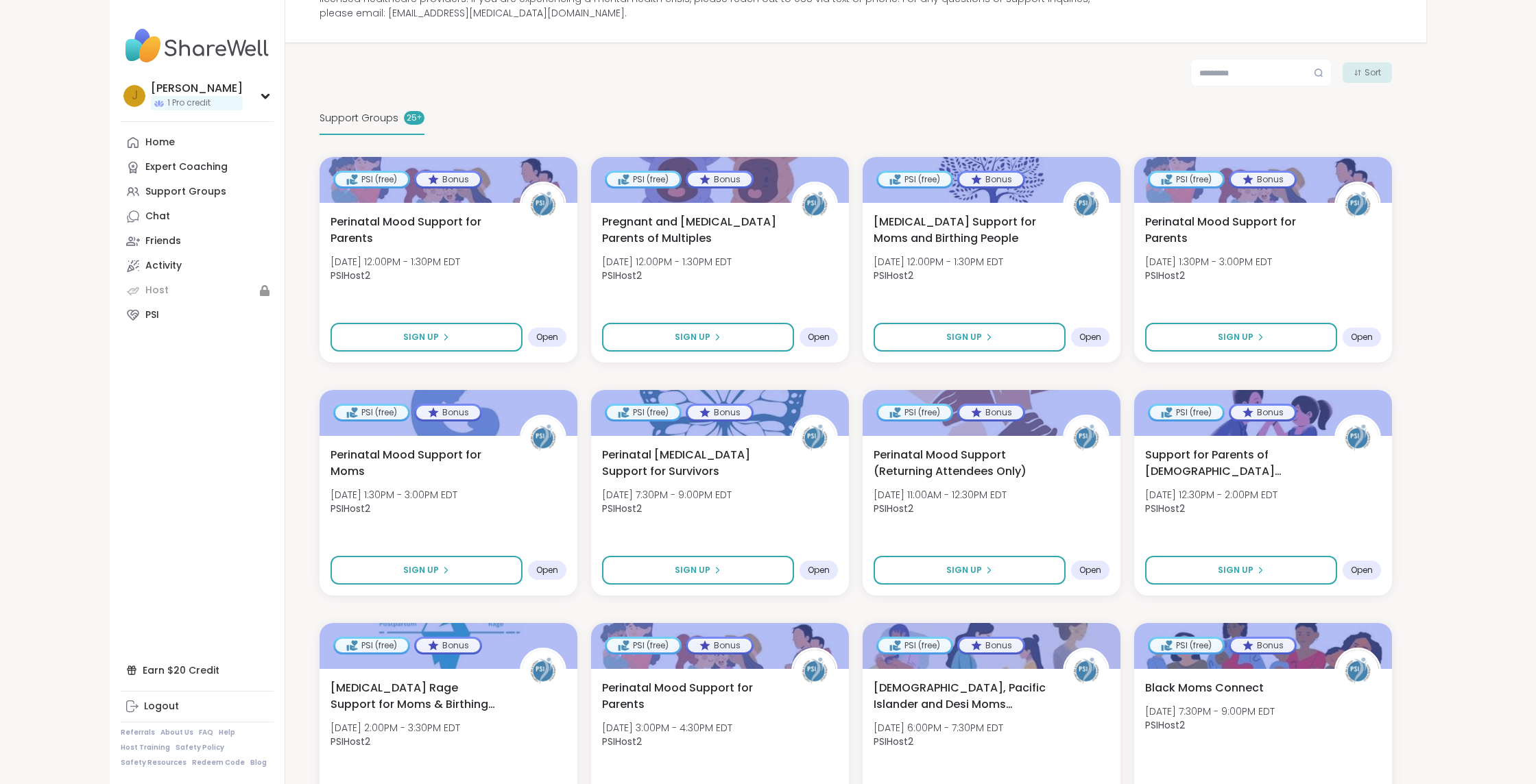
scroll to position [171, 0]
